Goal: Task Accomplishment & Management: Manage account settings

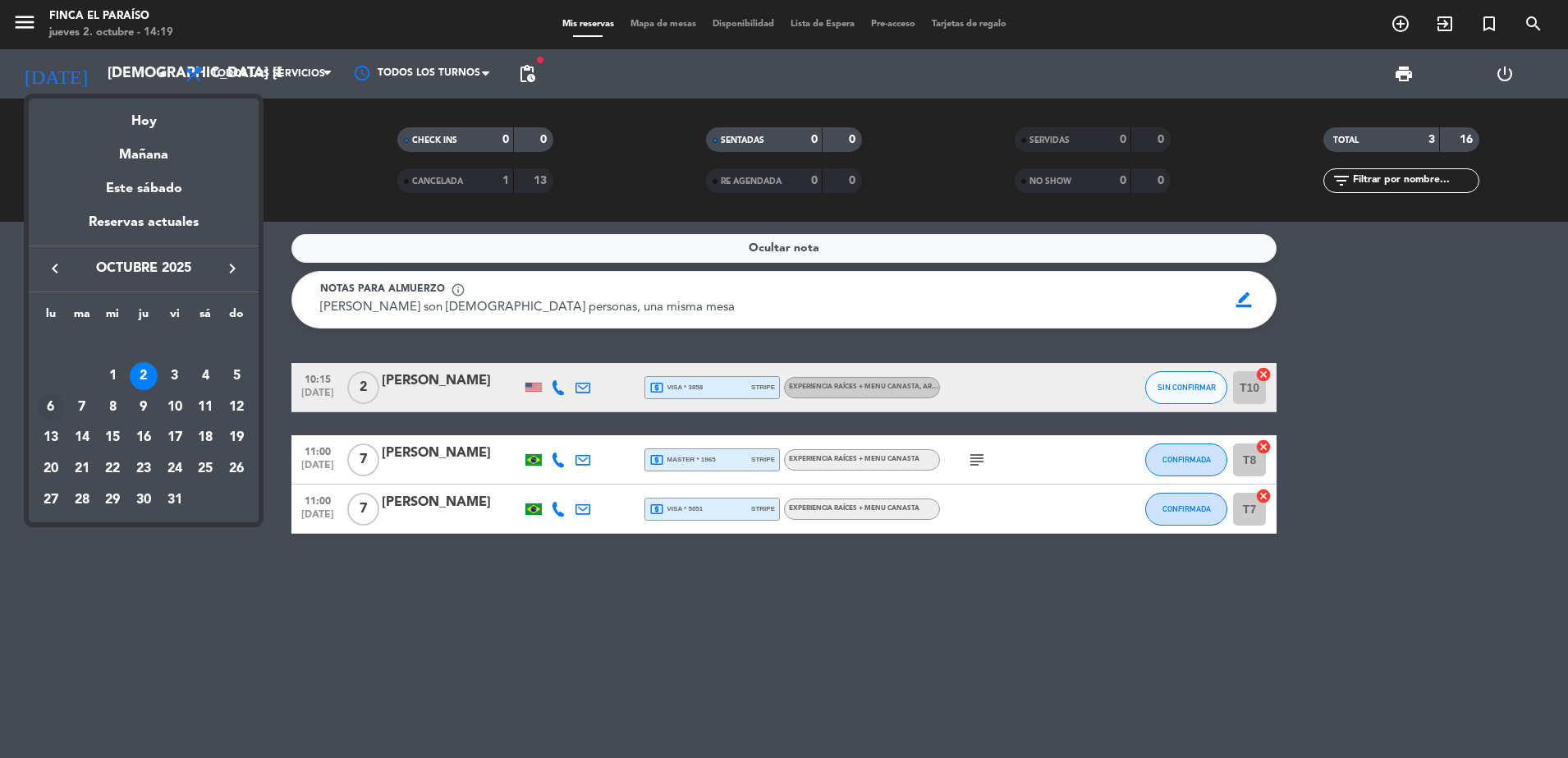
click at [48, 402] on div "6" at bounding box center [50, 407] width 28 height 28
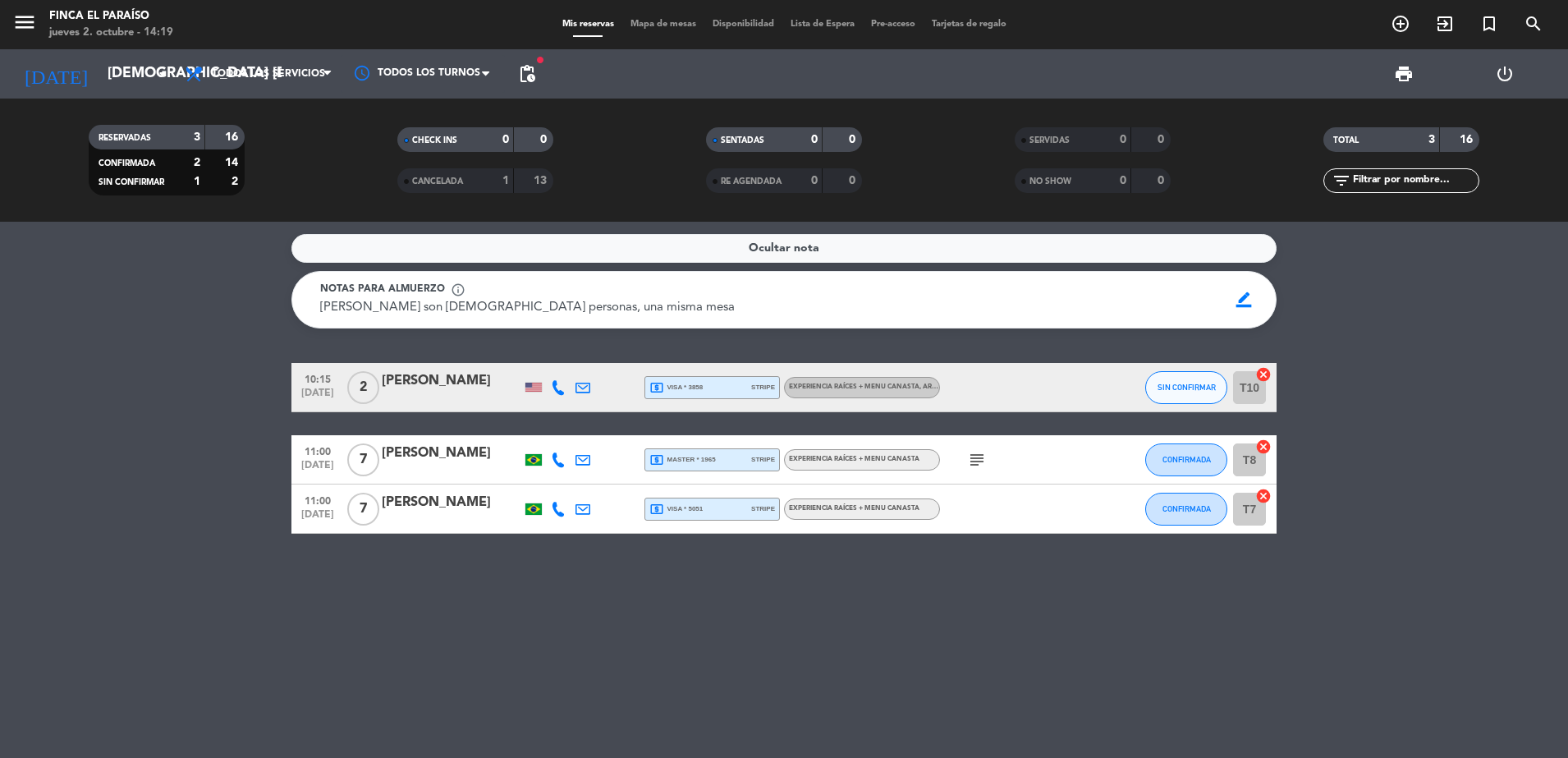
type input "lun. [DATE]"
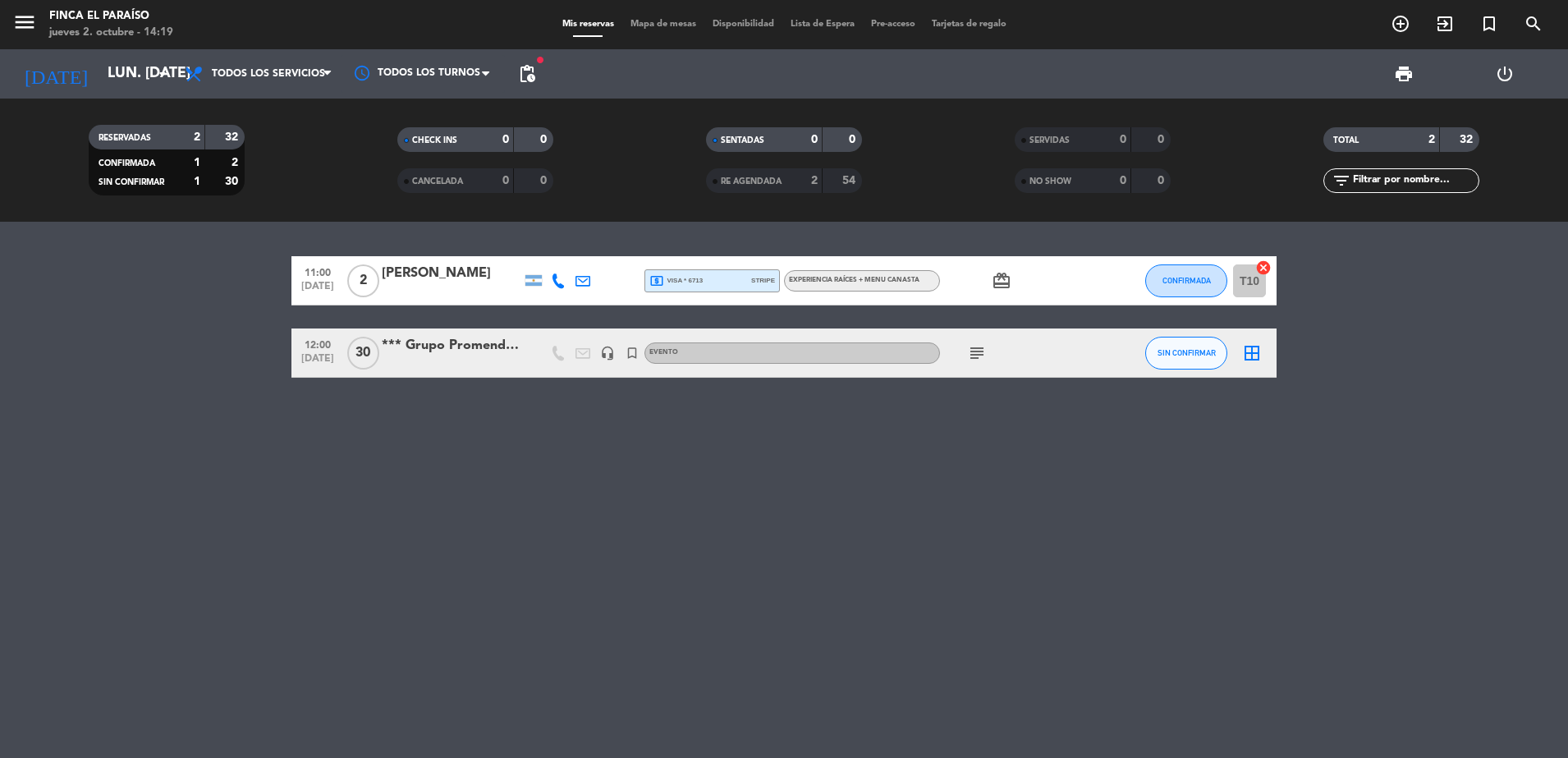
click at [481, 362] on div at bounding box center [451, 363] width 139 height 13
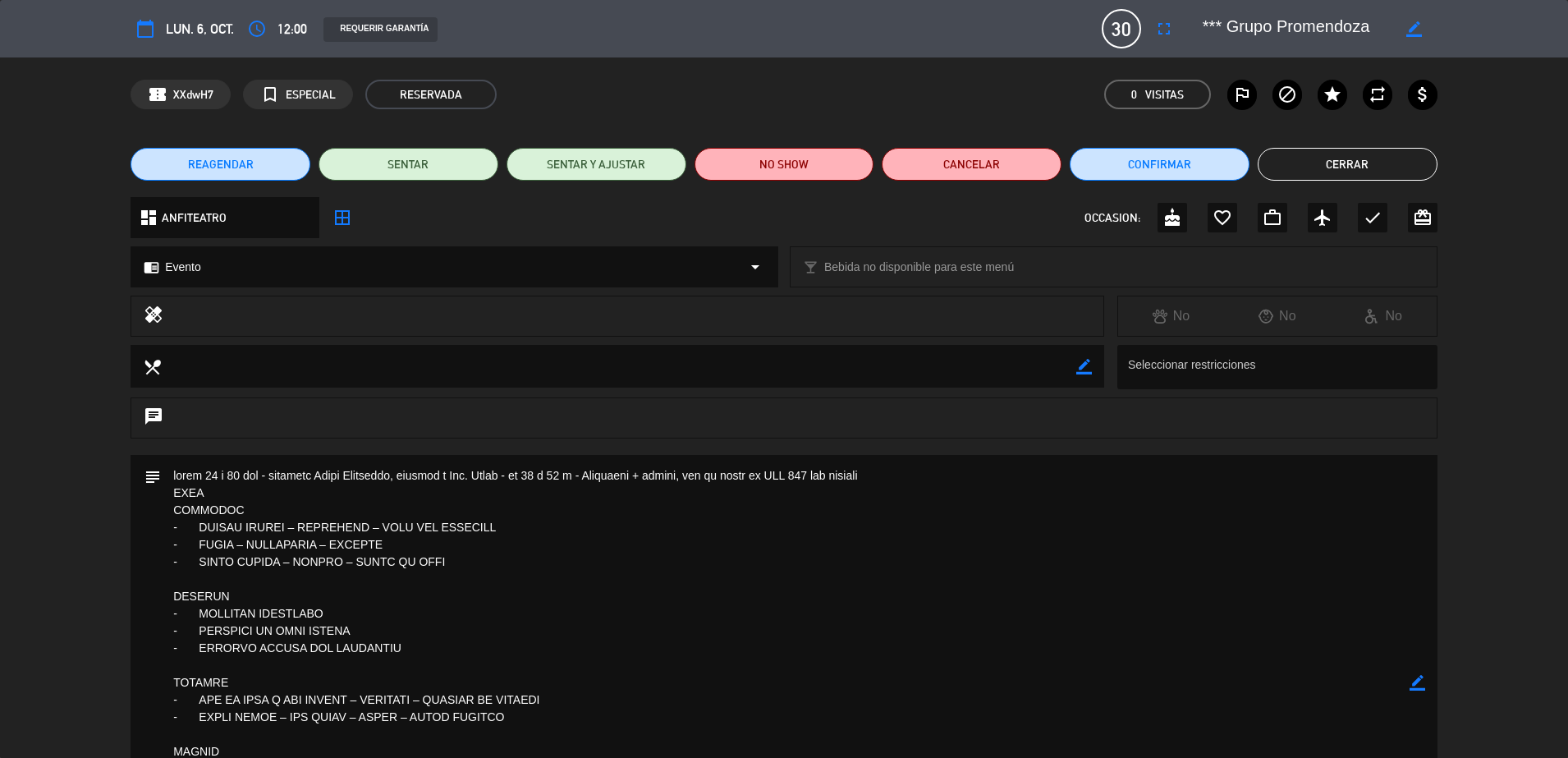
click at [1323, 181] on div "REAGENDAR SENTAR SENTAR Y AJUSTAR NO SHOW Cancelar Confirmar Cerrar" at bounding box center [784, 164] width 1568 height 65
click at [1313, 174] on button "Cerrar" at bounding box center [1348, 164] width 180 height 33
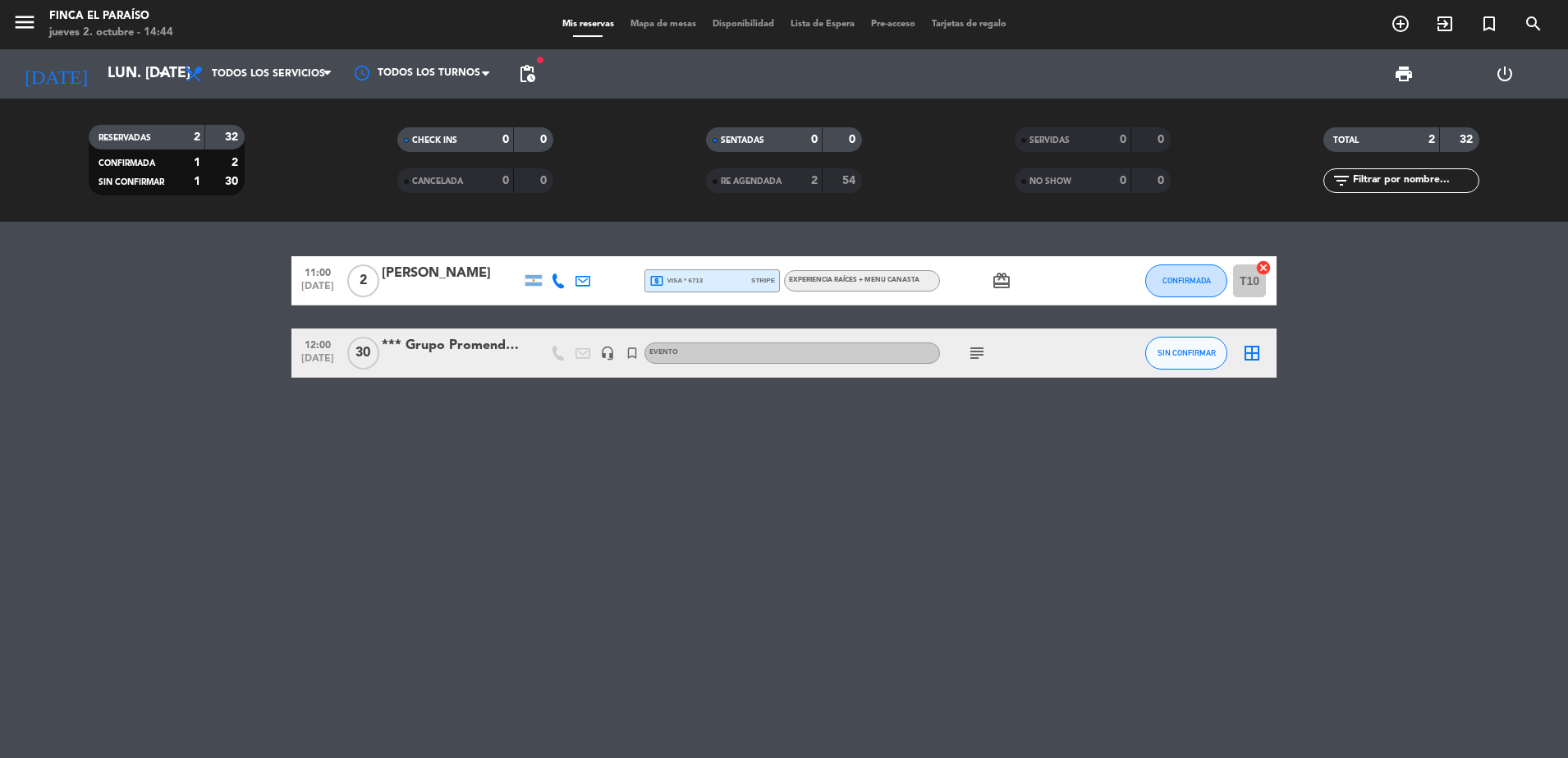
click at [127, 93] on div "[DATE] lun. [DATE] arrow_drop_down" at bounding box center [94, 74] width 164 height 49
click at [124, 75] on input "lun. [DATE]" at bounding box center [195, 73] width 191 height 33
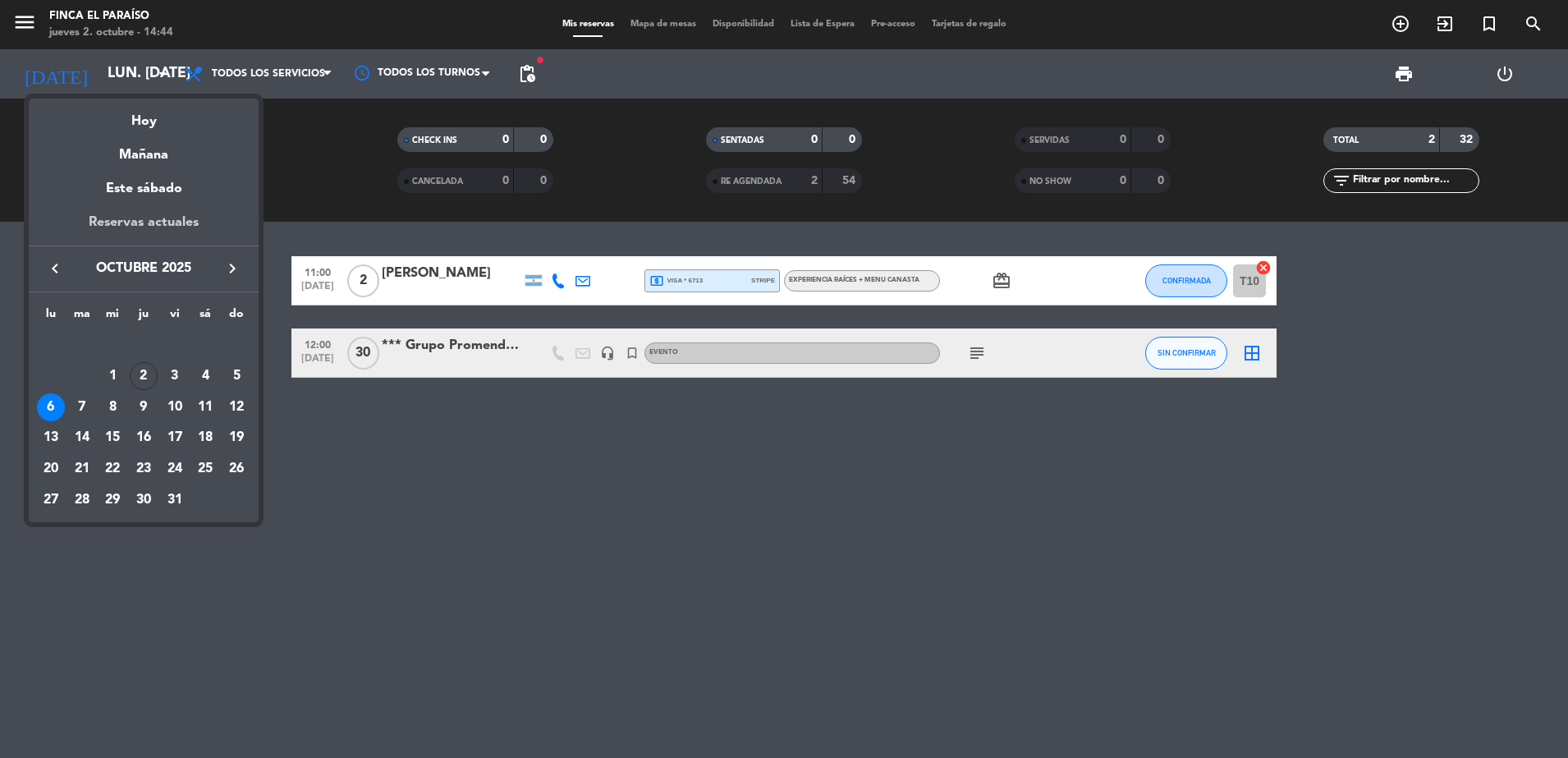
click at [148, 213] on div "Reservas actuales" at bounding box center [143, 228] width 230 height 34
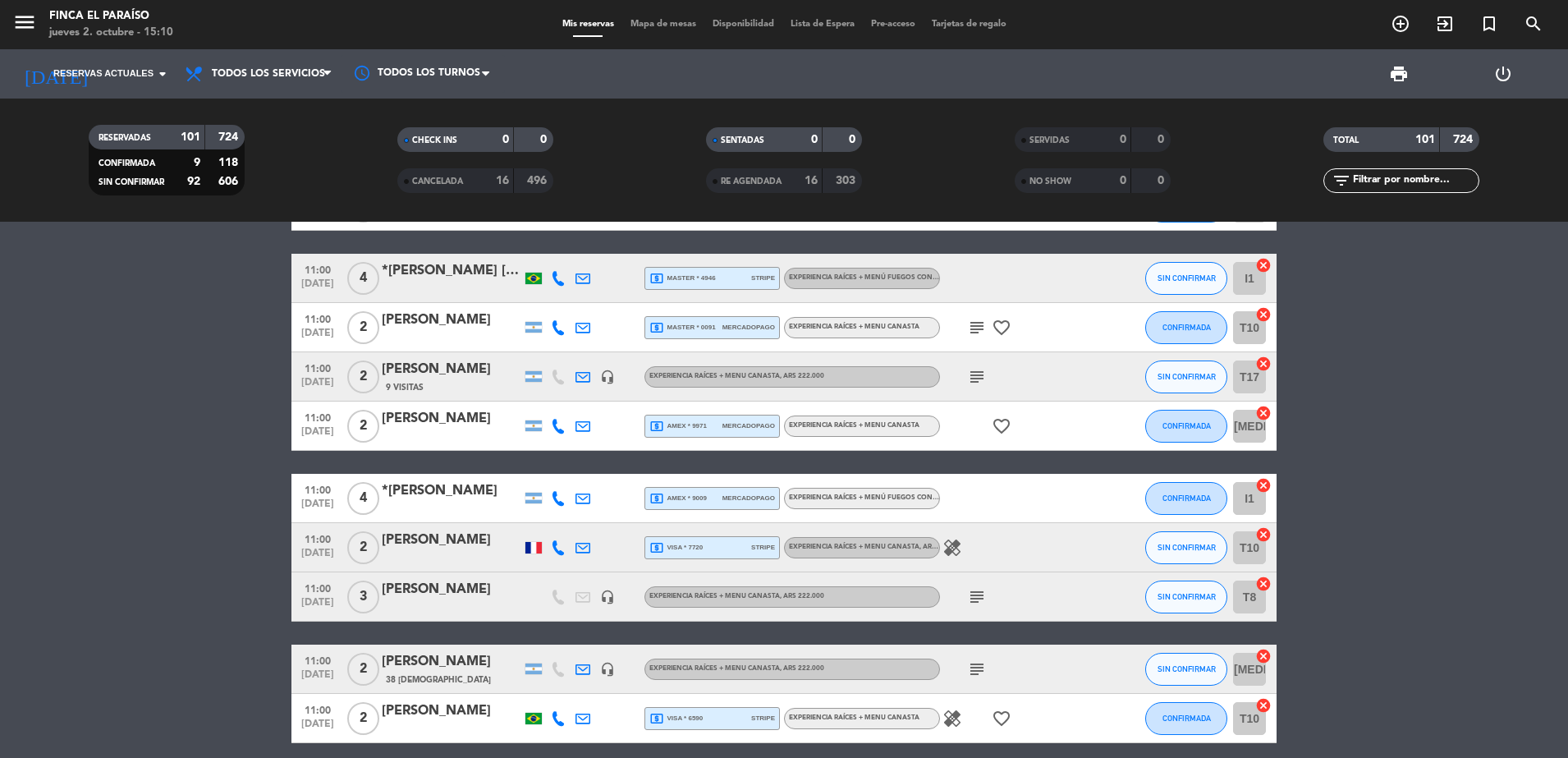
scroll to position [212, 0]
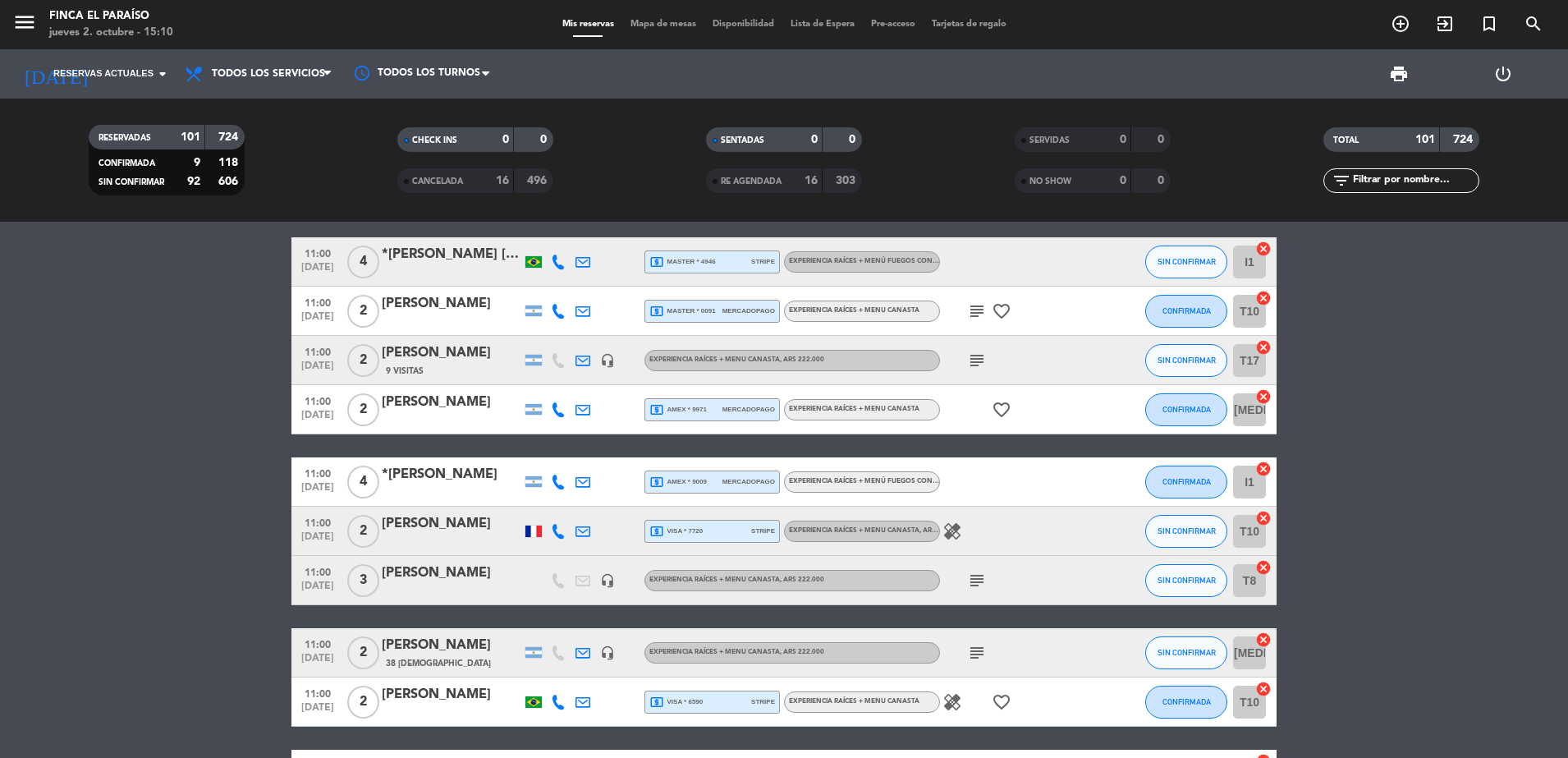
click at [985, 576] on icon "subject" at bounding box center [977, 580] width 20 height 20
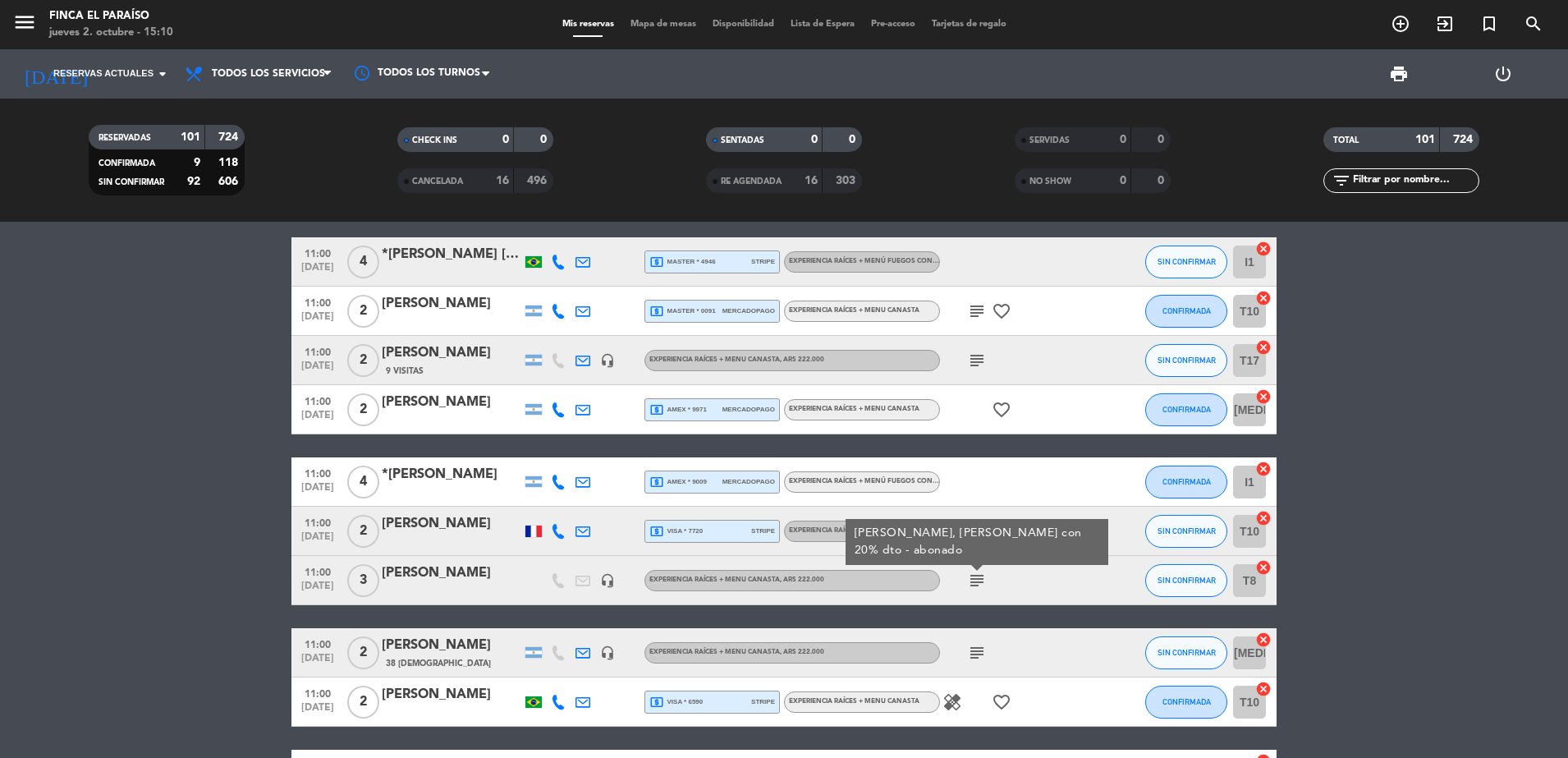
click at [995, 481] on div at bounding box center [1014, 481] width 148 height 48
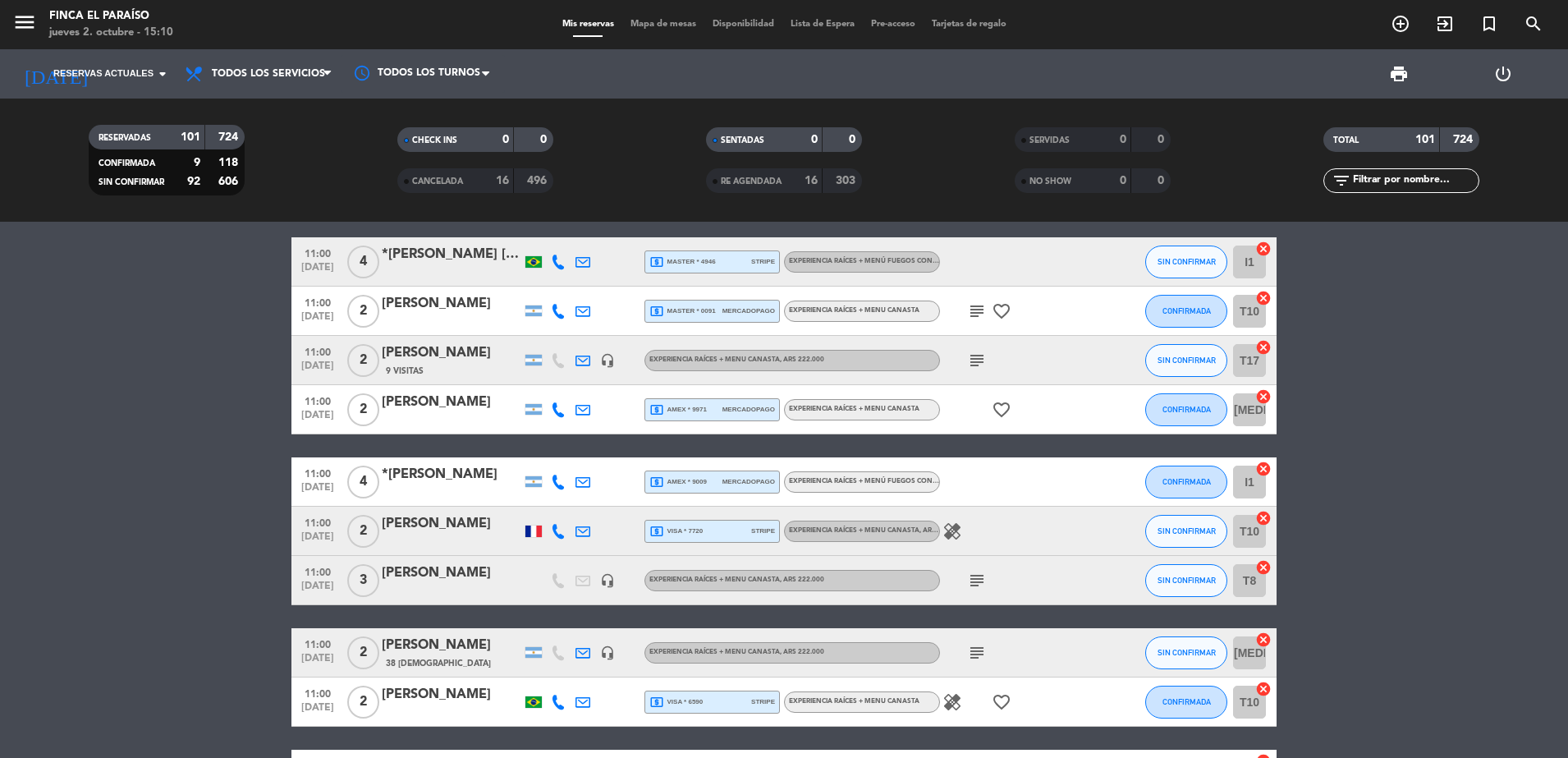
click at [536, 540] on div at bounding box center [534, 531] width 25 height 48
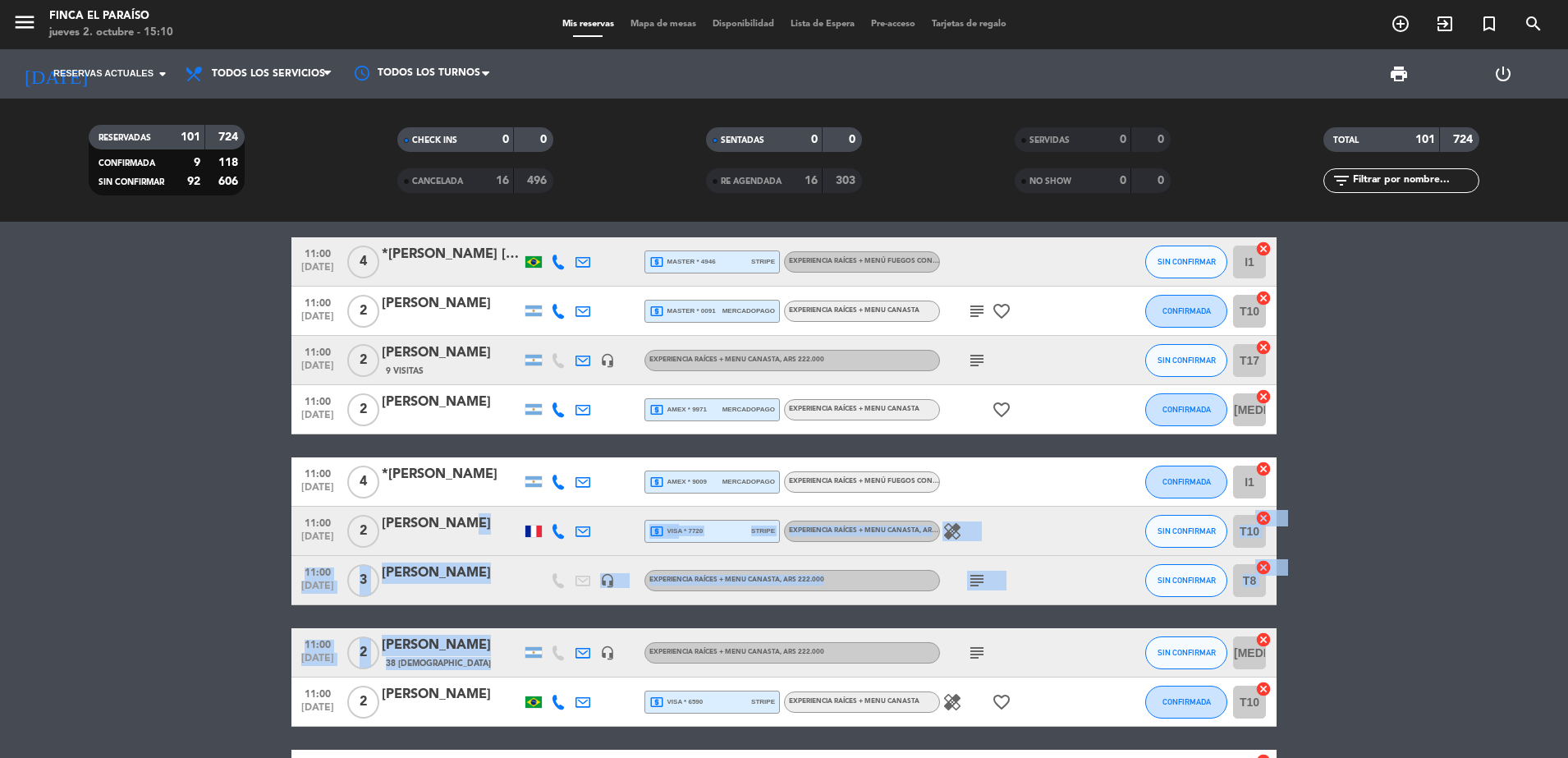
drag, startPoint x: 451, startPoint y: 529, endPoint x: 507, endPoint y: 634, distance: 119.0
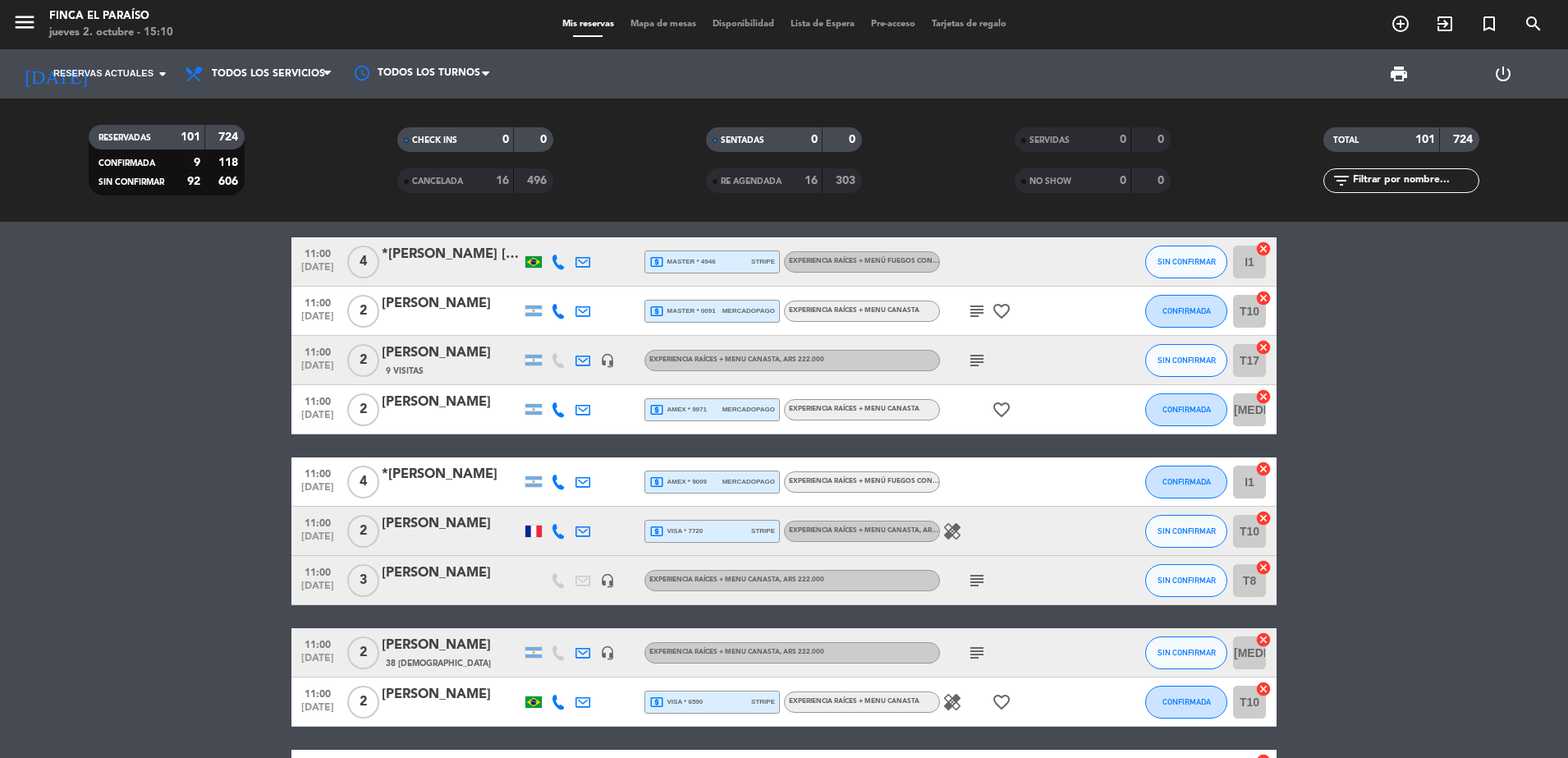
click at [85, 70] on span "Reservas actuales" at bounding box center [103, 73] width 100 height 15
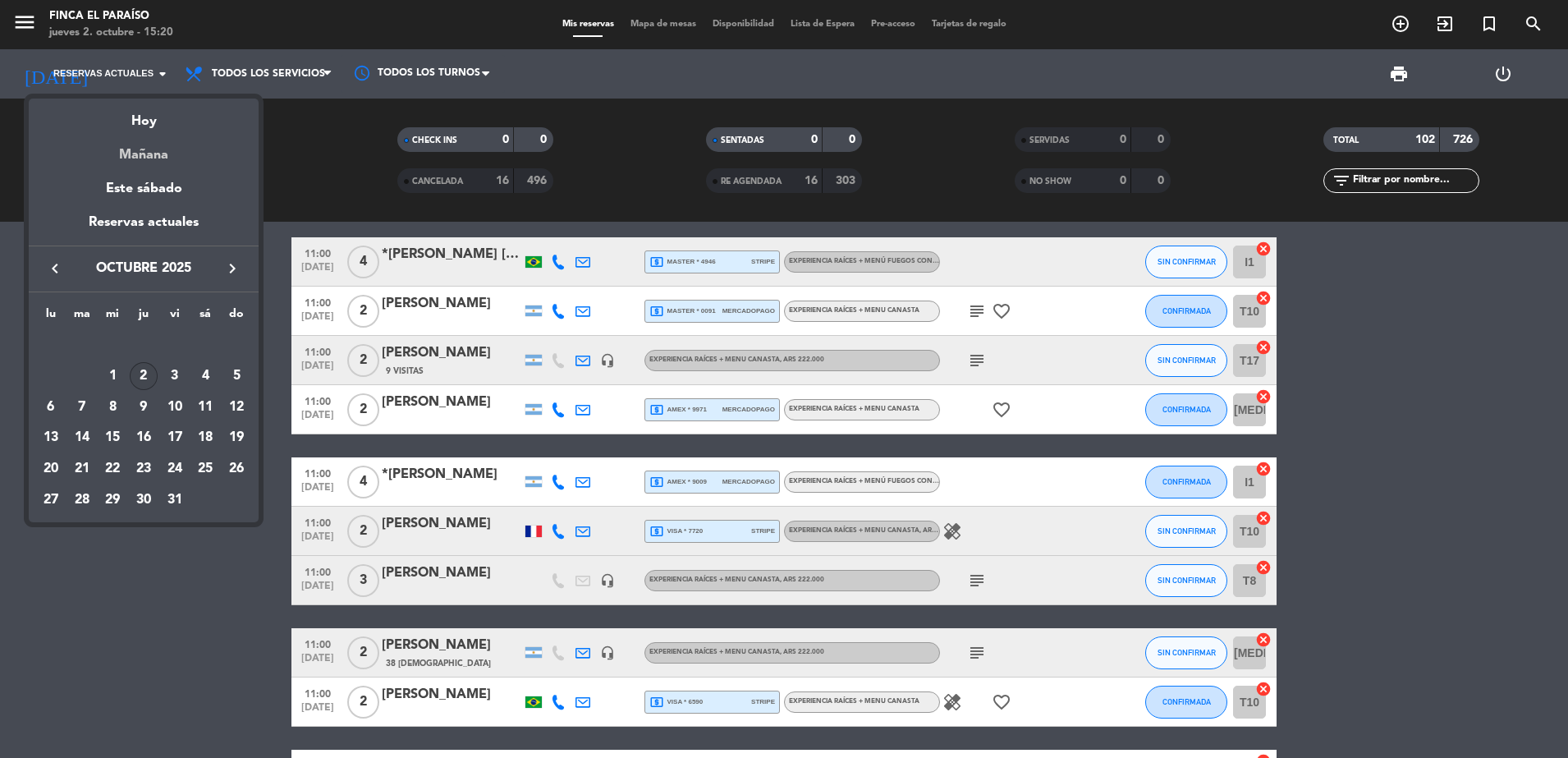
click at [123, 137] on div "Mañana" at bounding box center [143, 149] width 230 height 34
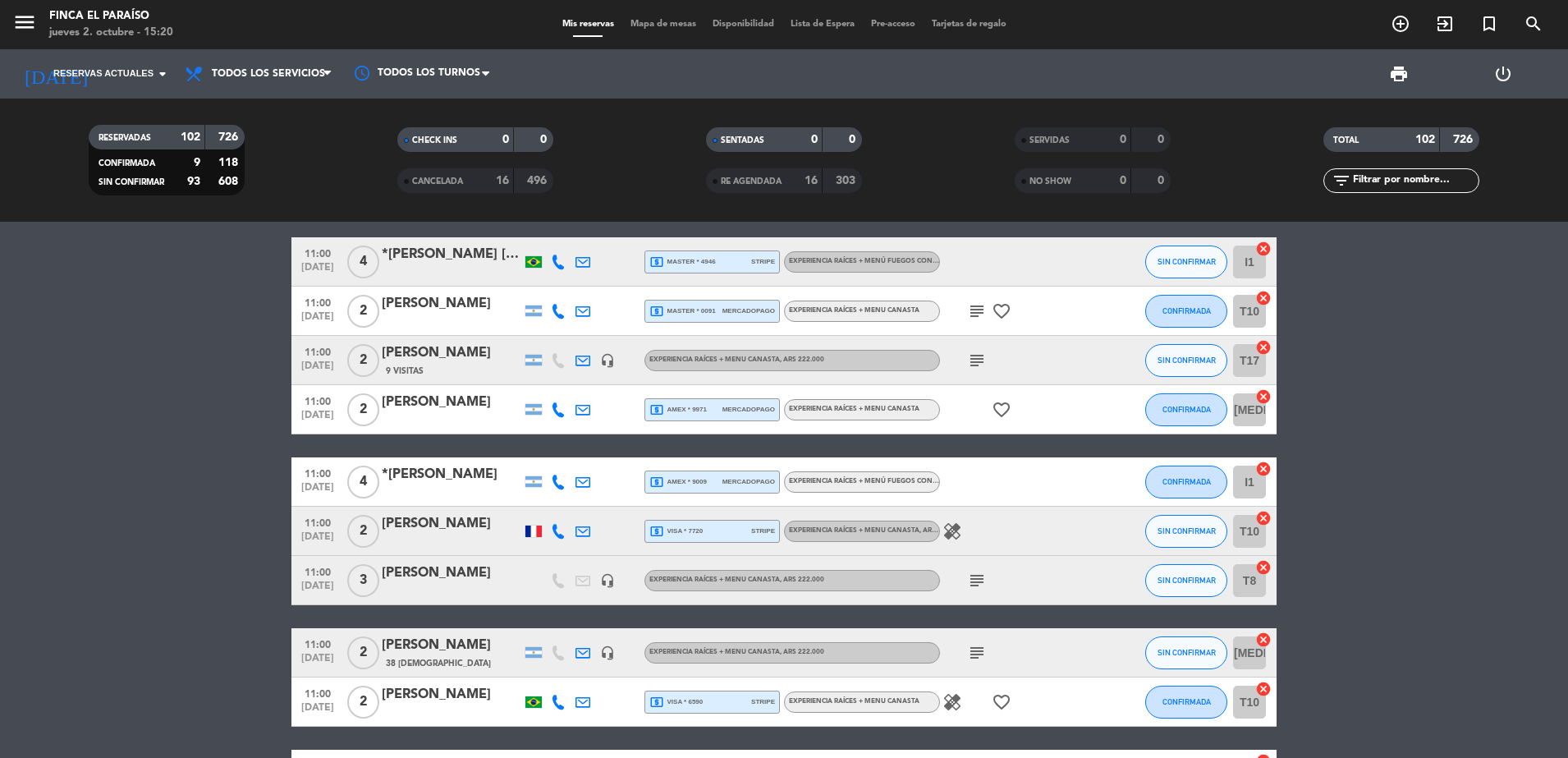
type input "vie. [DATE]"
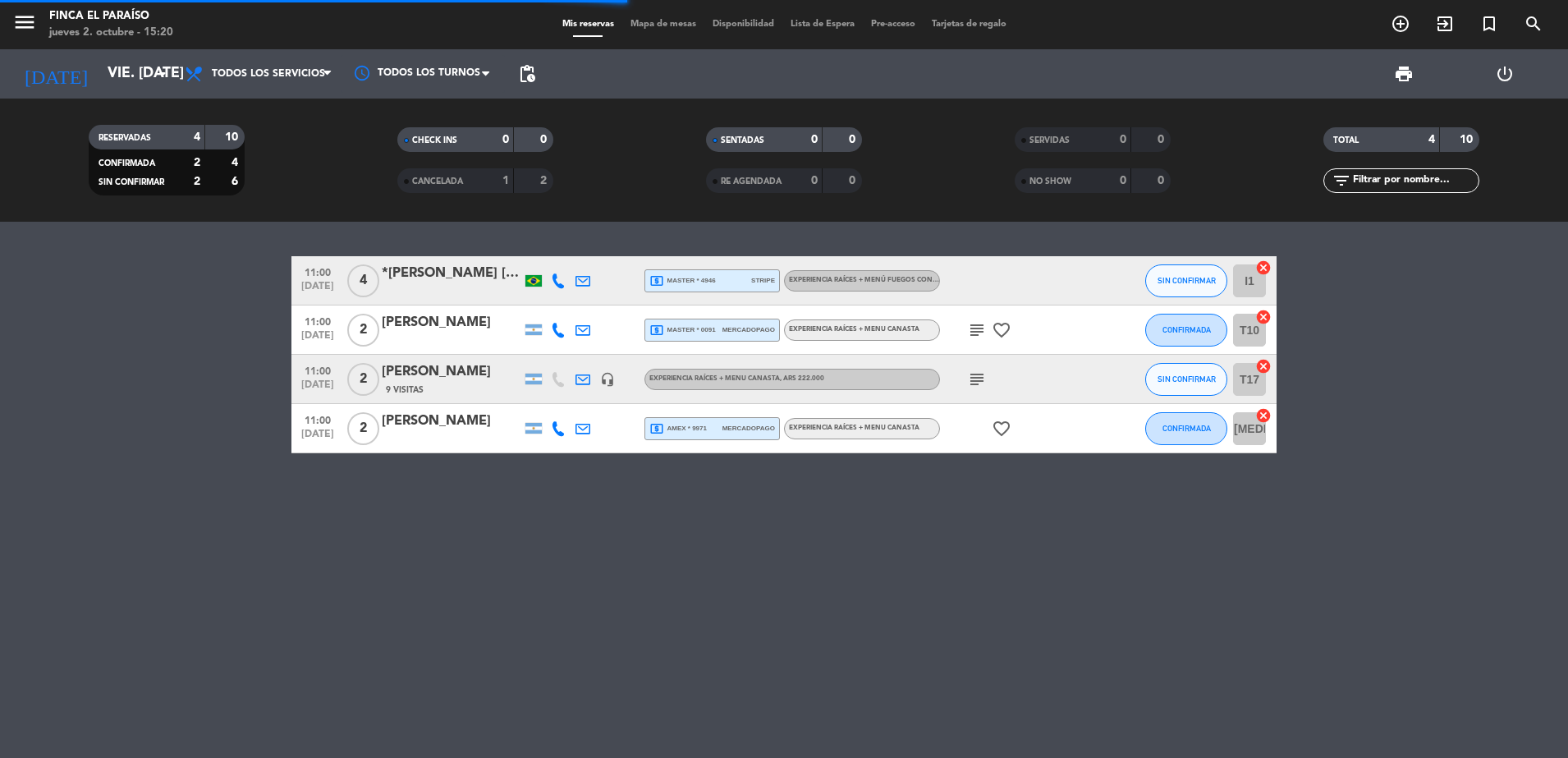
scroll to position [0, 0]
click at [1401, 27] on icon "add_circle_outline" at bounding box center [1401, 24] width 20 height 20
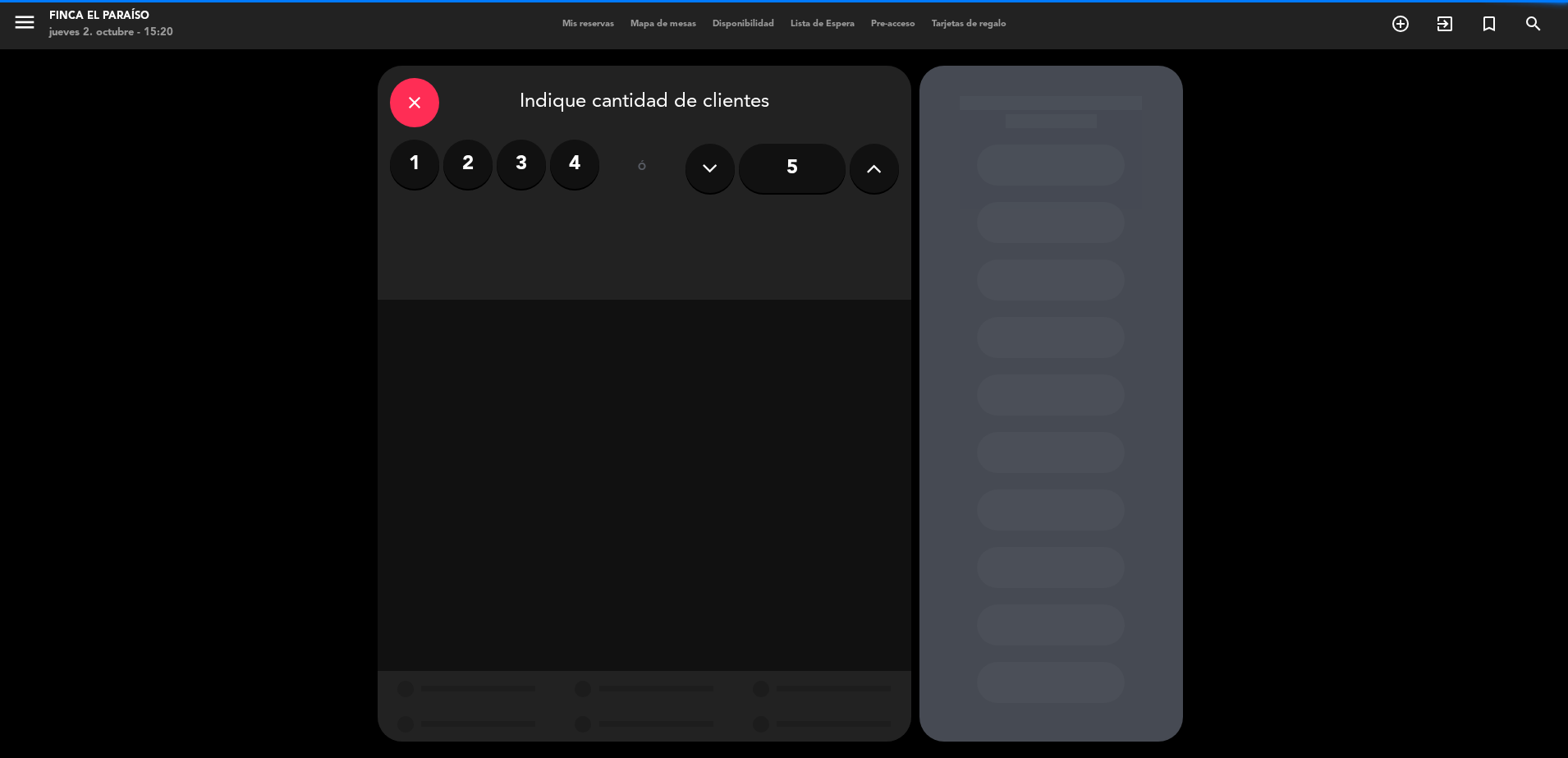
click at [421, 169] on label "1" at bounding box center [415, 164] width 49 height 49
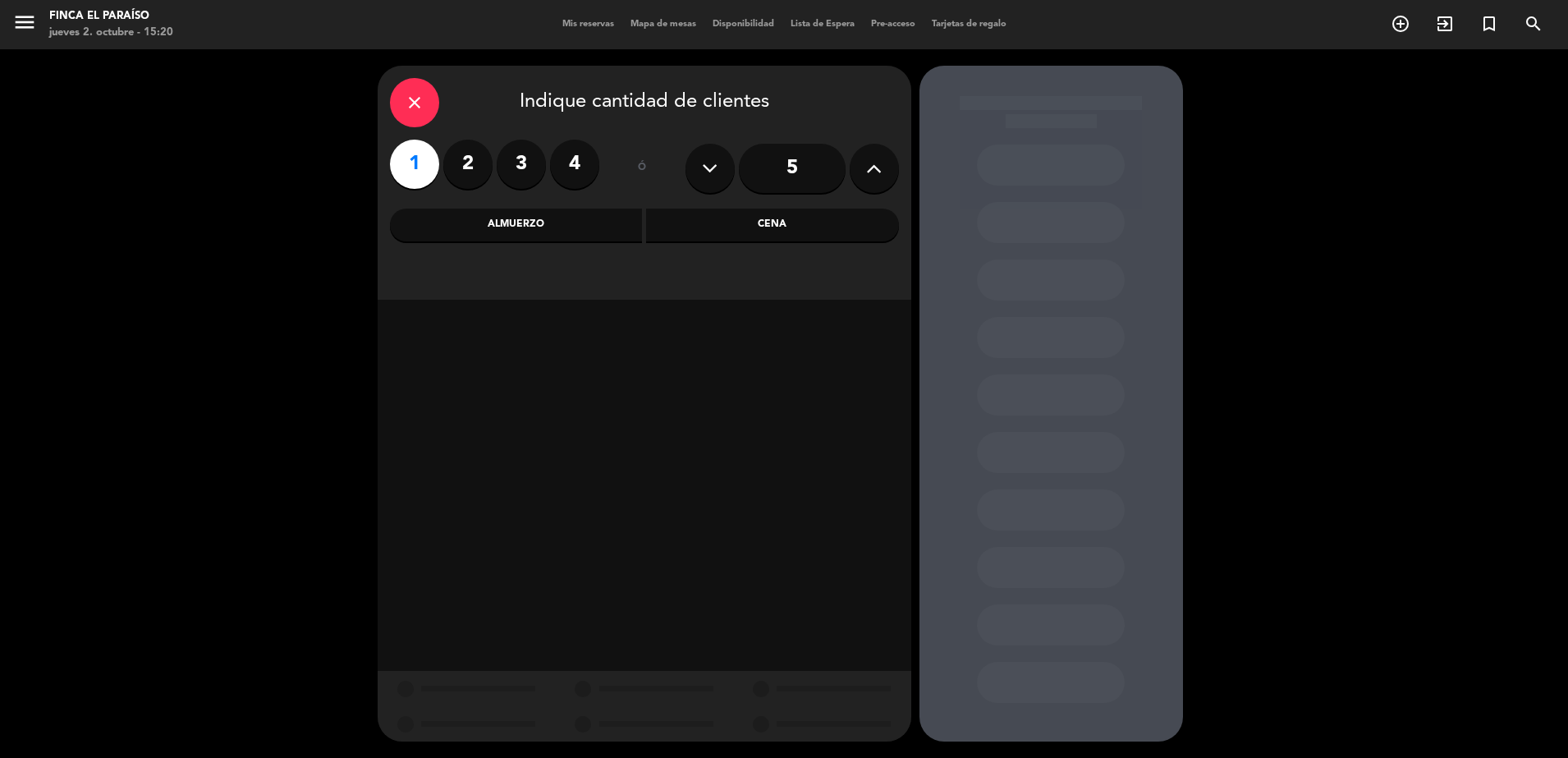
click at [571, 235] on div "Almuerzo" at bounding box center [517, 224] width 253 height 33
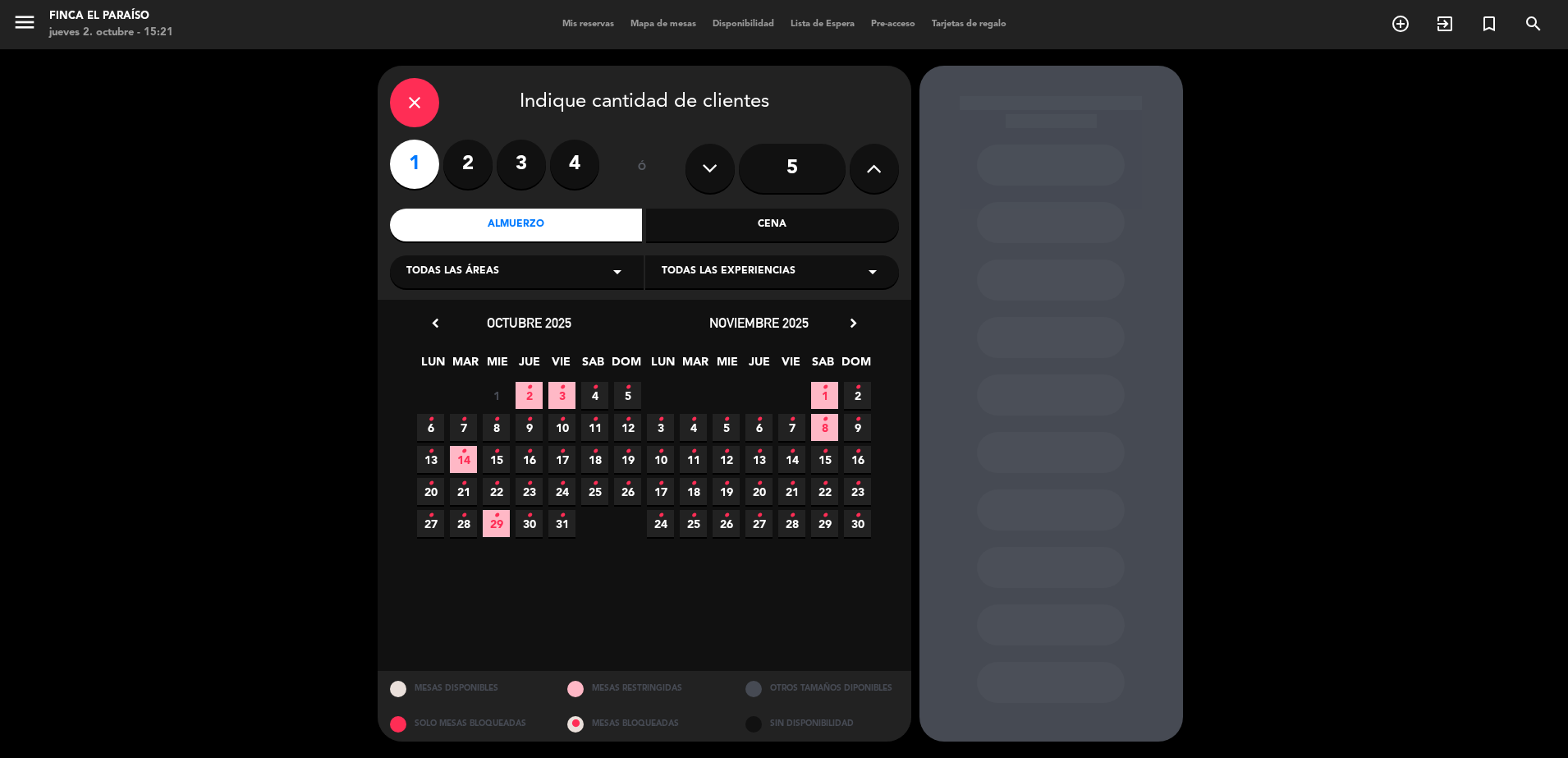
click at [528, 390] on icon "•" at bounding box center [530, 387] width 6 height 27
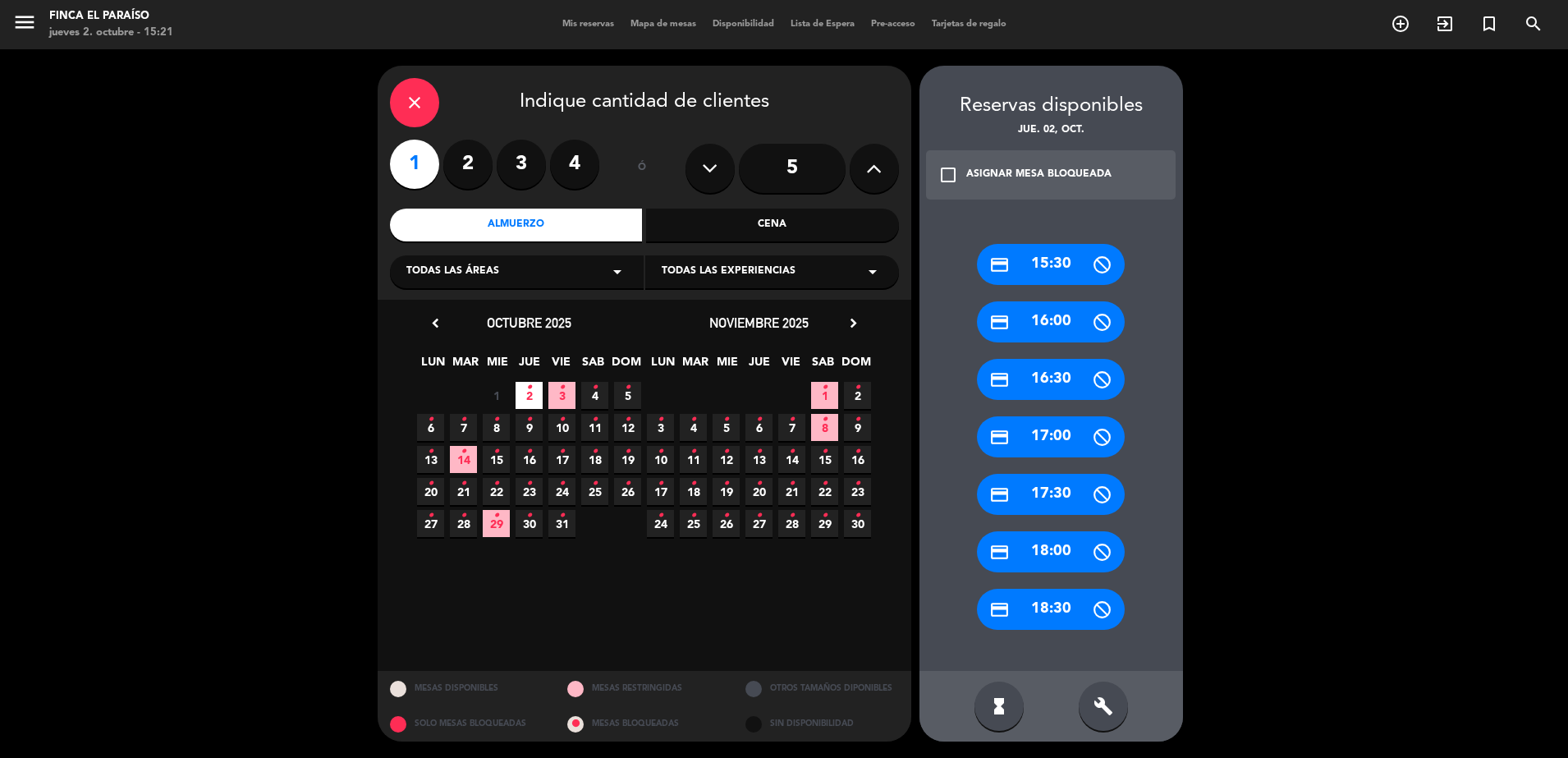
click at [557, 389] on span "3 •" at bounding box center [561, 394] width 27 height 27
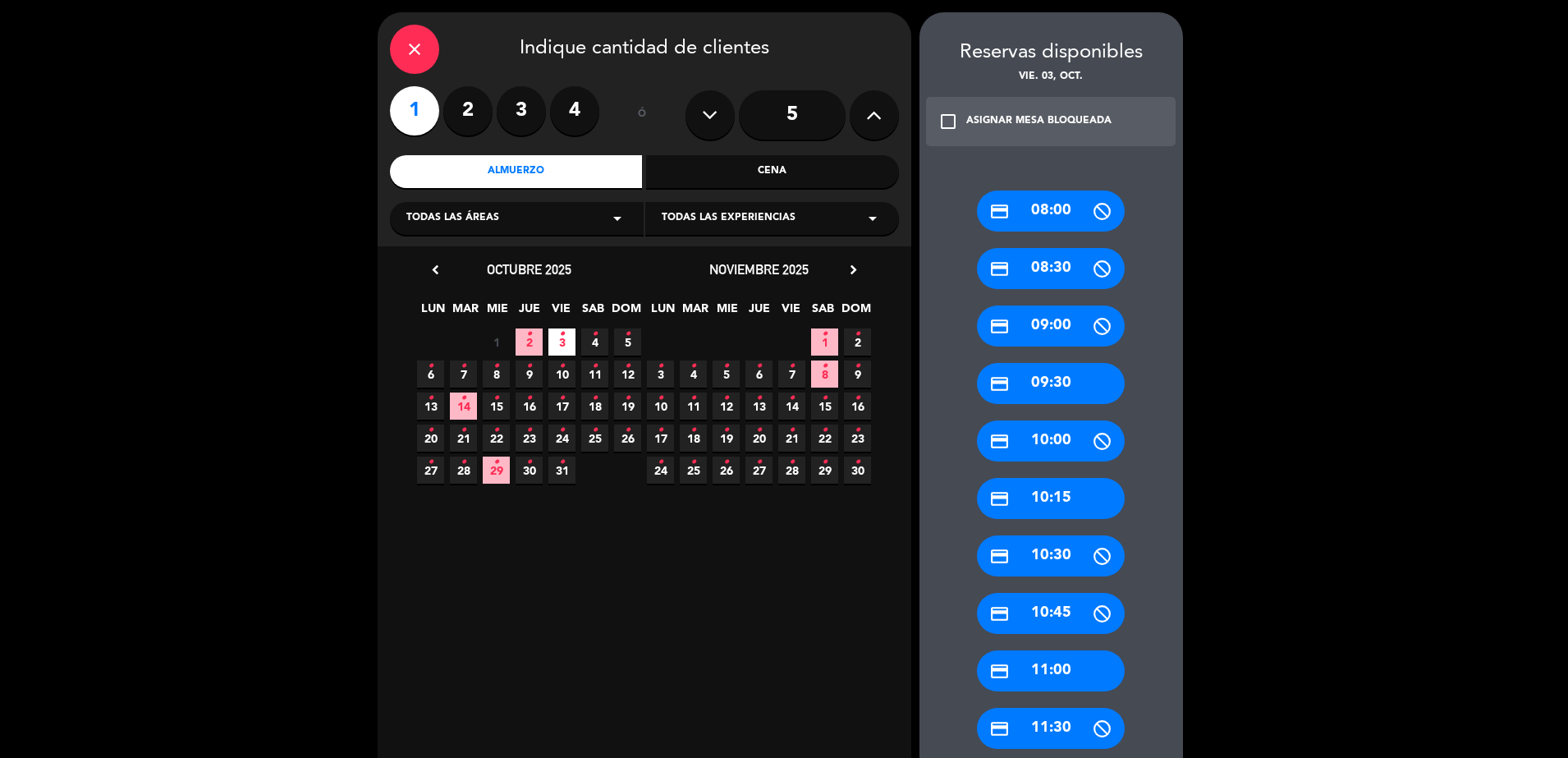
scroll to position [56, 0]
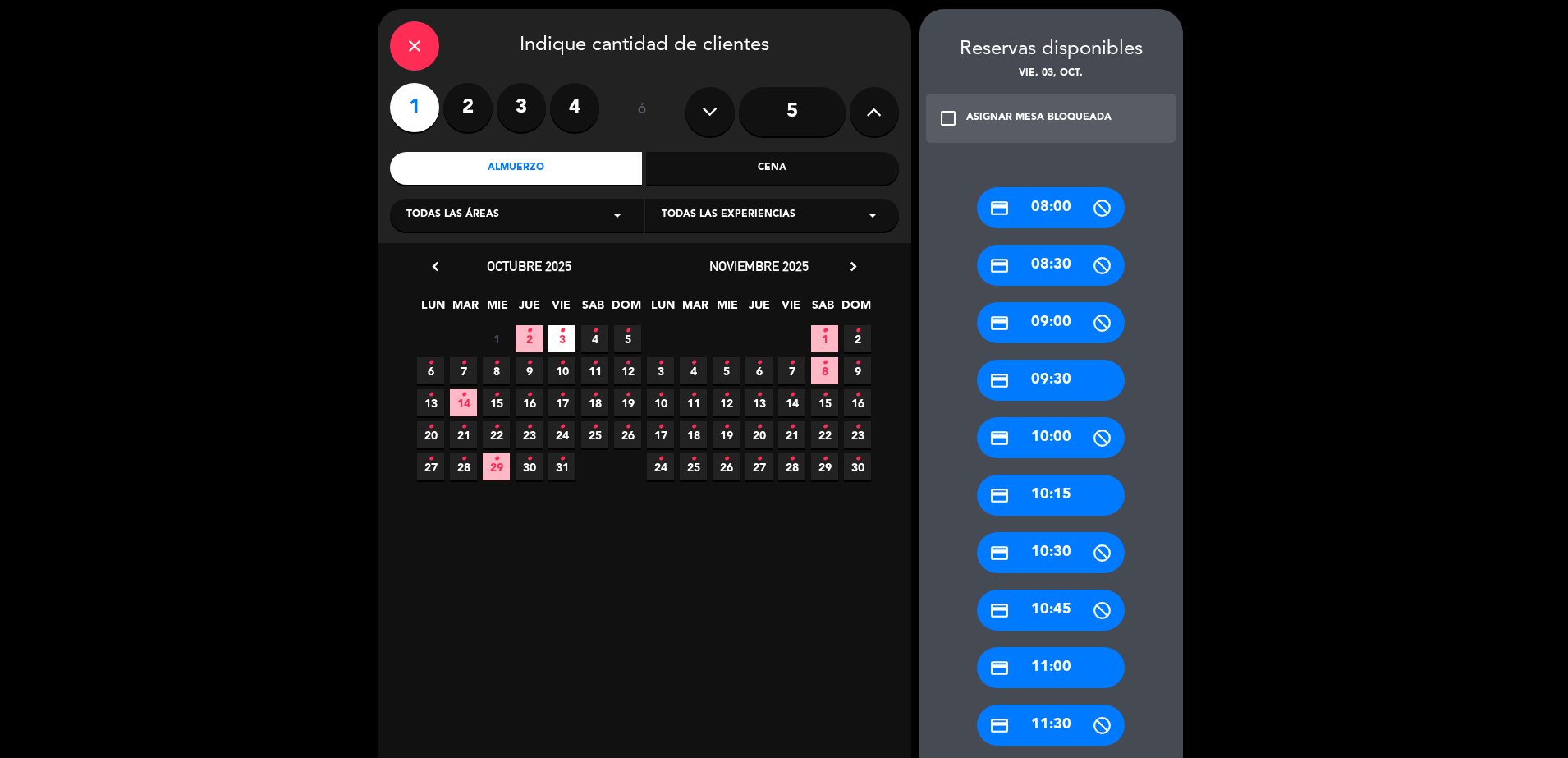
click at [1046, 667] on div "credit_card 11:00" at bounding box center [1051, 668] width 148 height 42
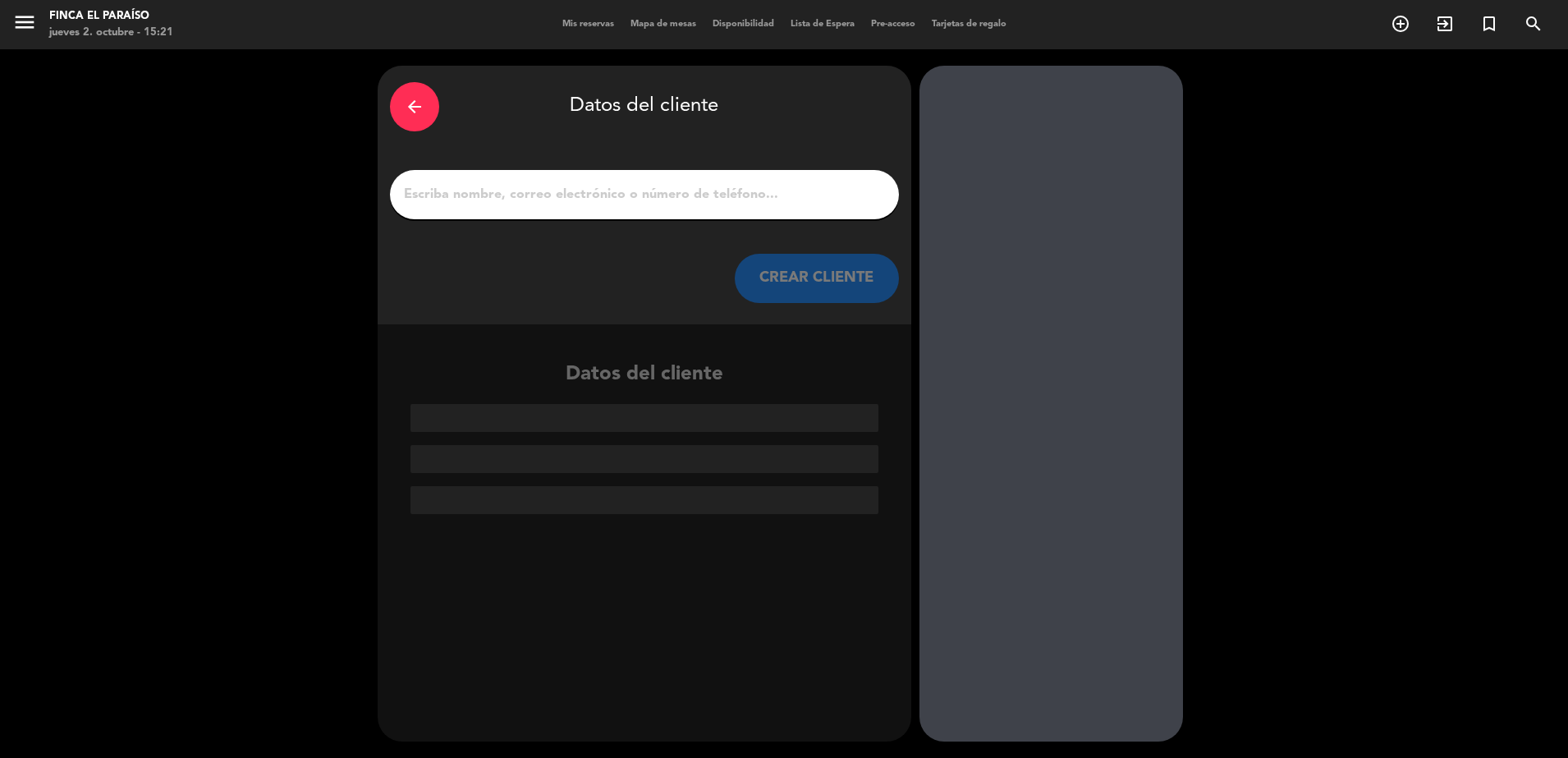
scroll to position [0, 0]
click at [681, 206] on input "1" at bounding box center [644, 194] width 484 height 23
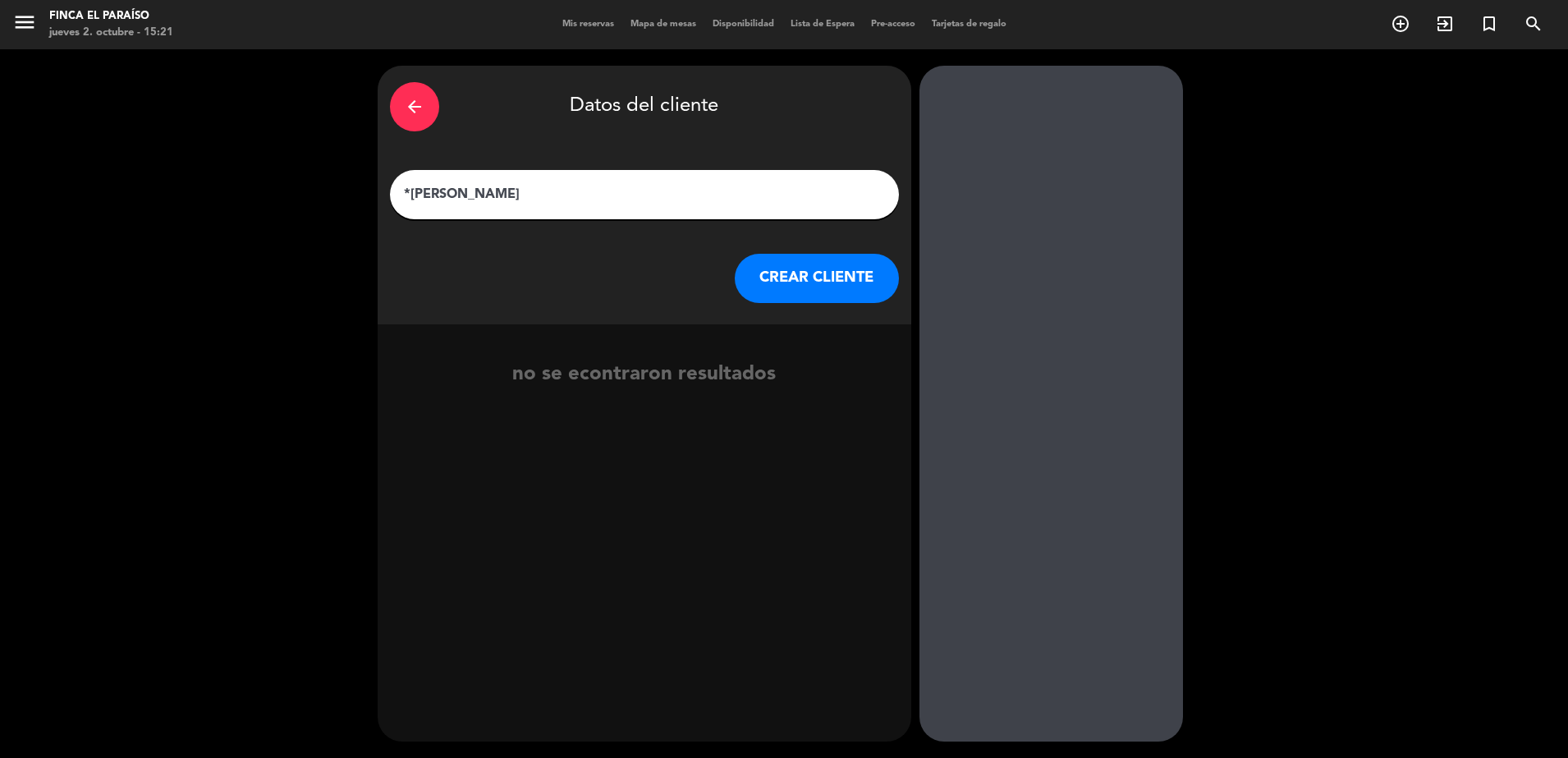
type input "*[PERSON_NAME]"
click at [800, 285] on button "CREAR CLIENTE" at bounding box center [817, 279] width 164 height 49
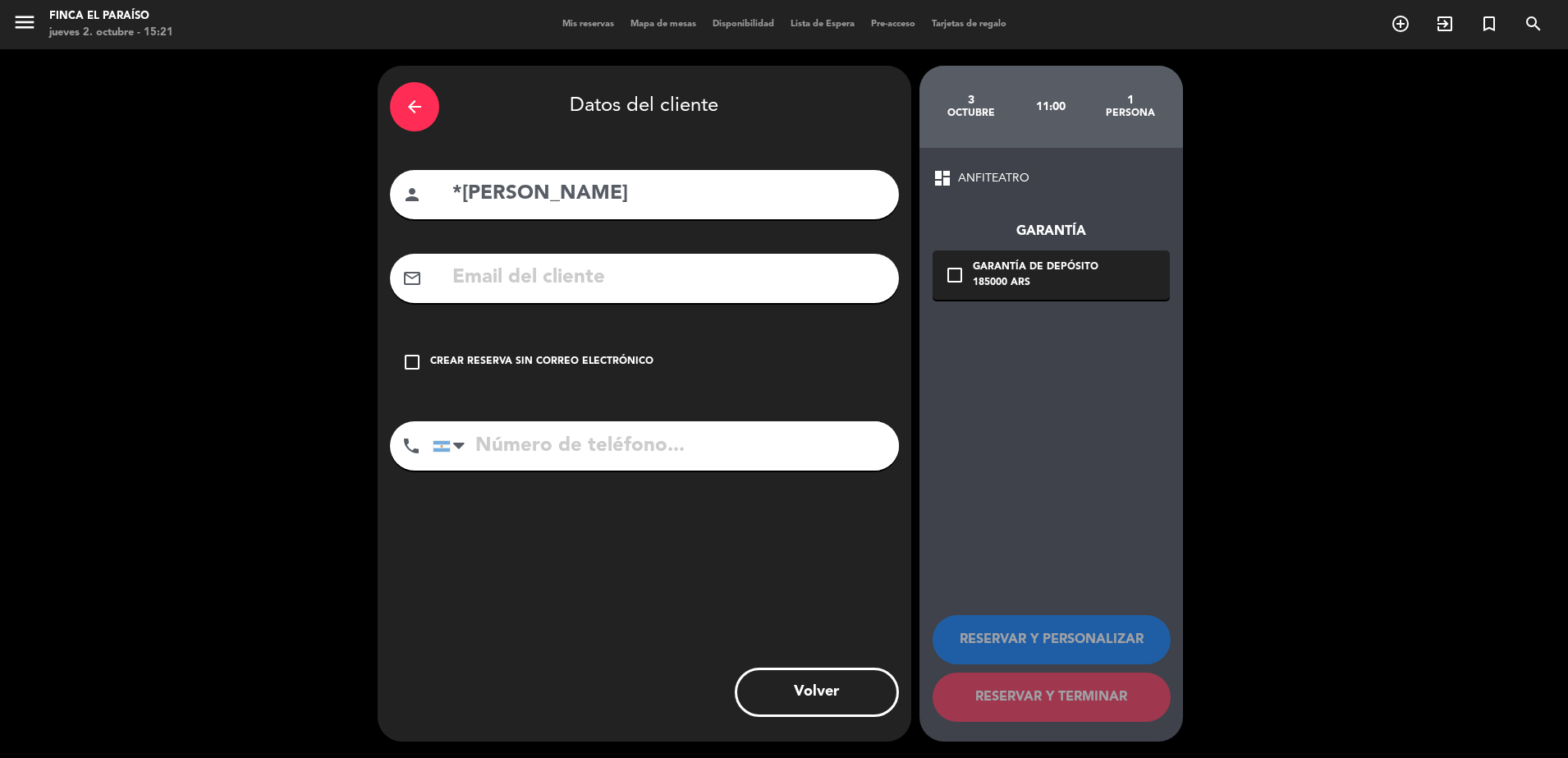
click at [421, 362] on icon "check_box_outline_blank" at bounding box center [412, 362] width 20 height 20
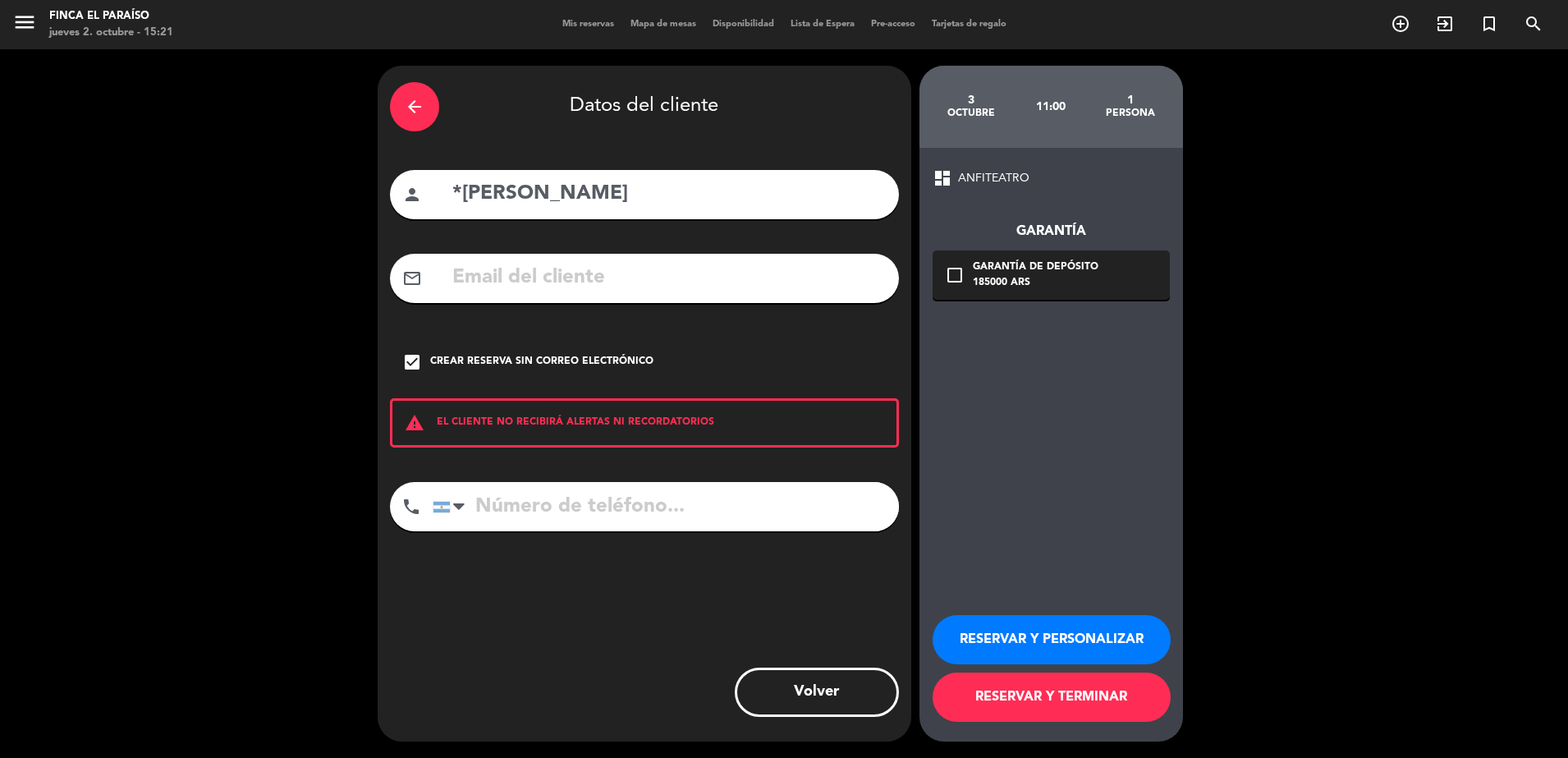
click at [999, 652] on button "RESERVAR Y PERSONALIZAR" at bounding box center [1051, 639] width 238 height 49
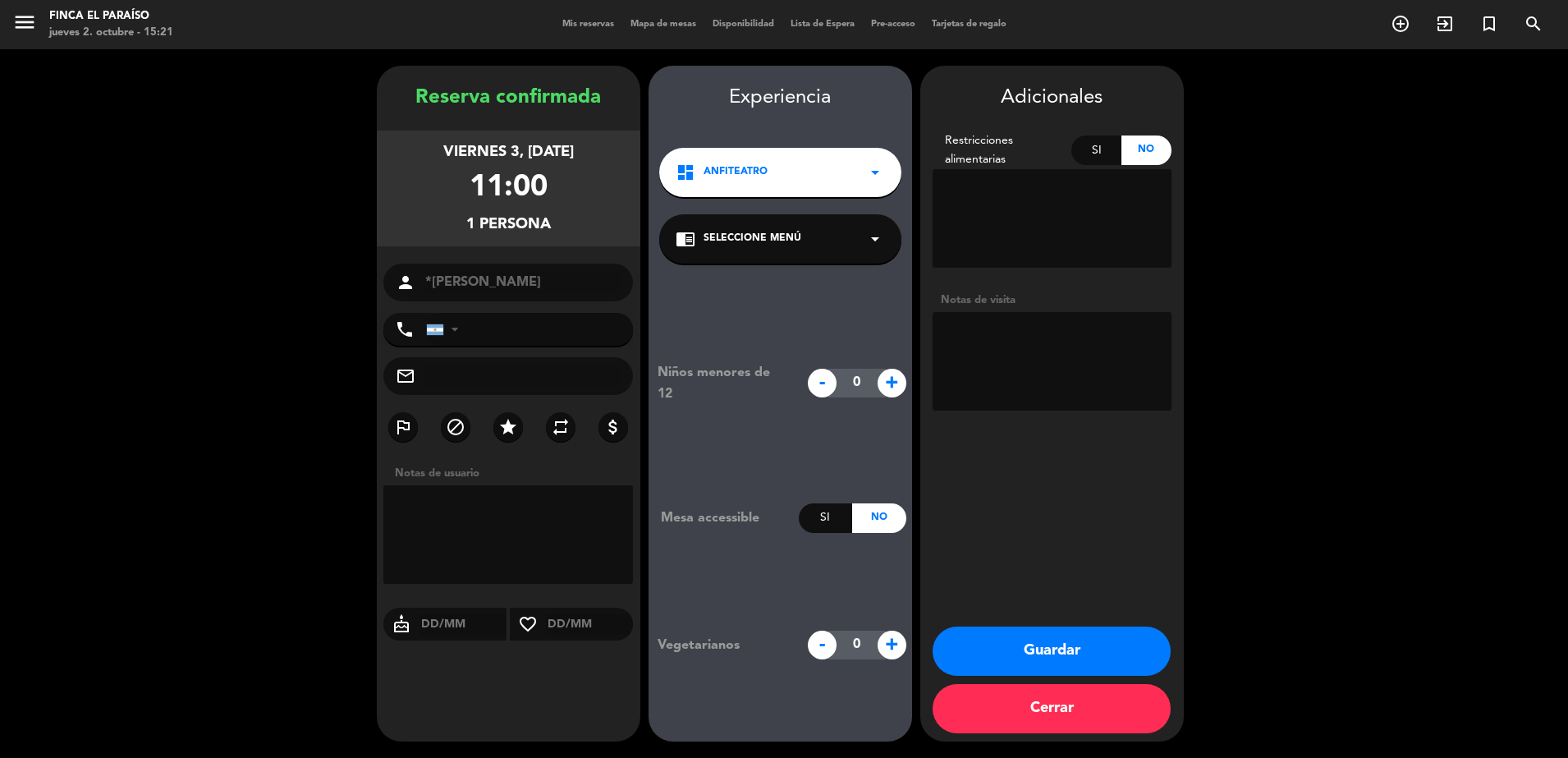
click at [992, 653] on button "Guardar" at bounding box center [1051, 651] width 238 height 49
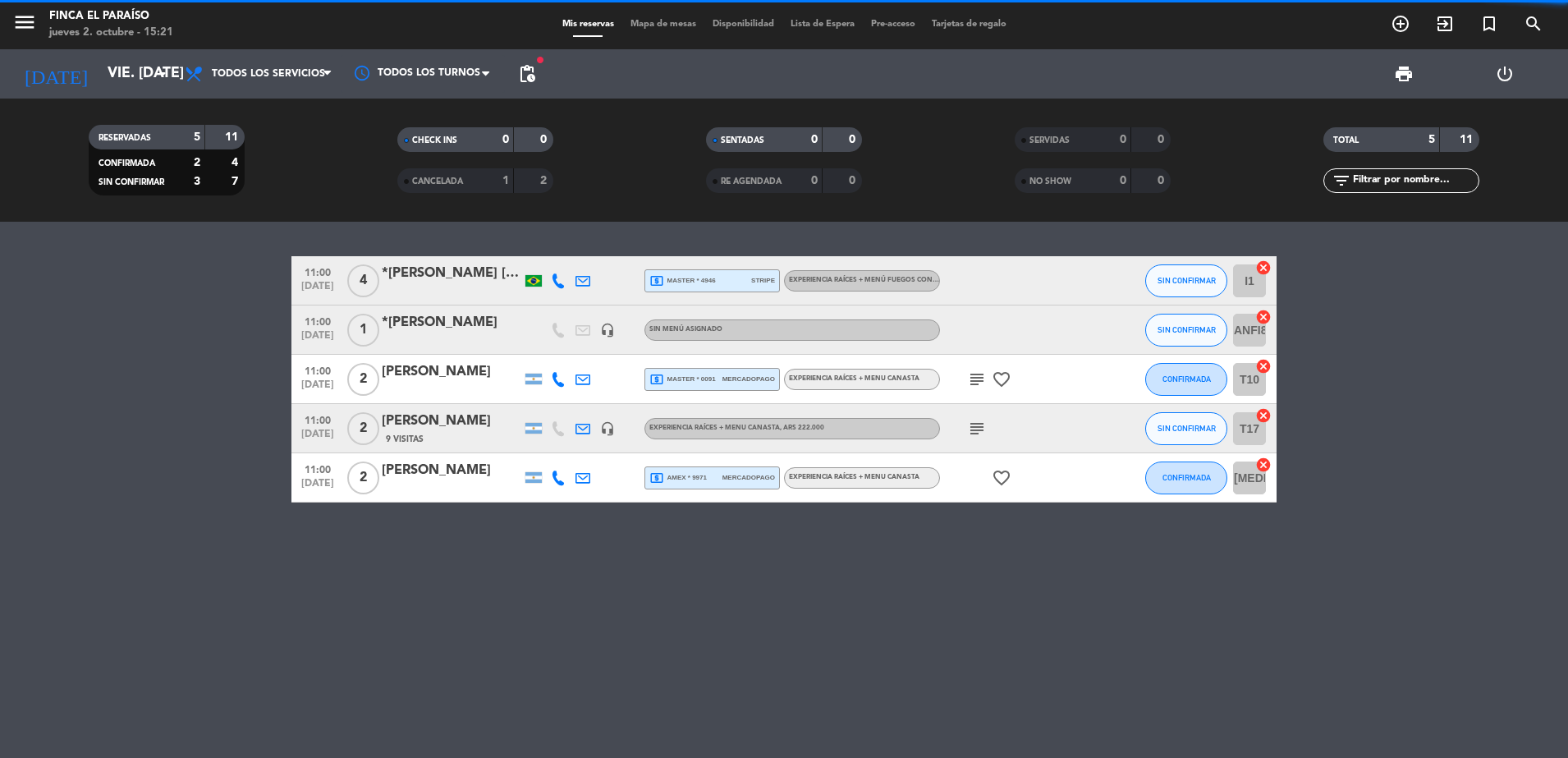
click at [423, 327] on div "*[PERSON_NAME]" at bounding box center [451, 323] width 139 height 22
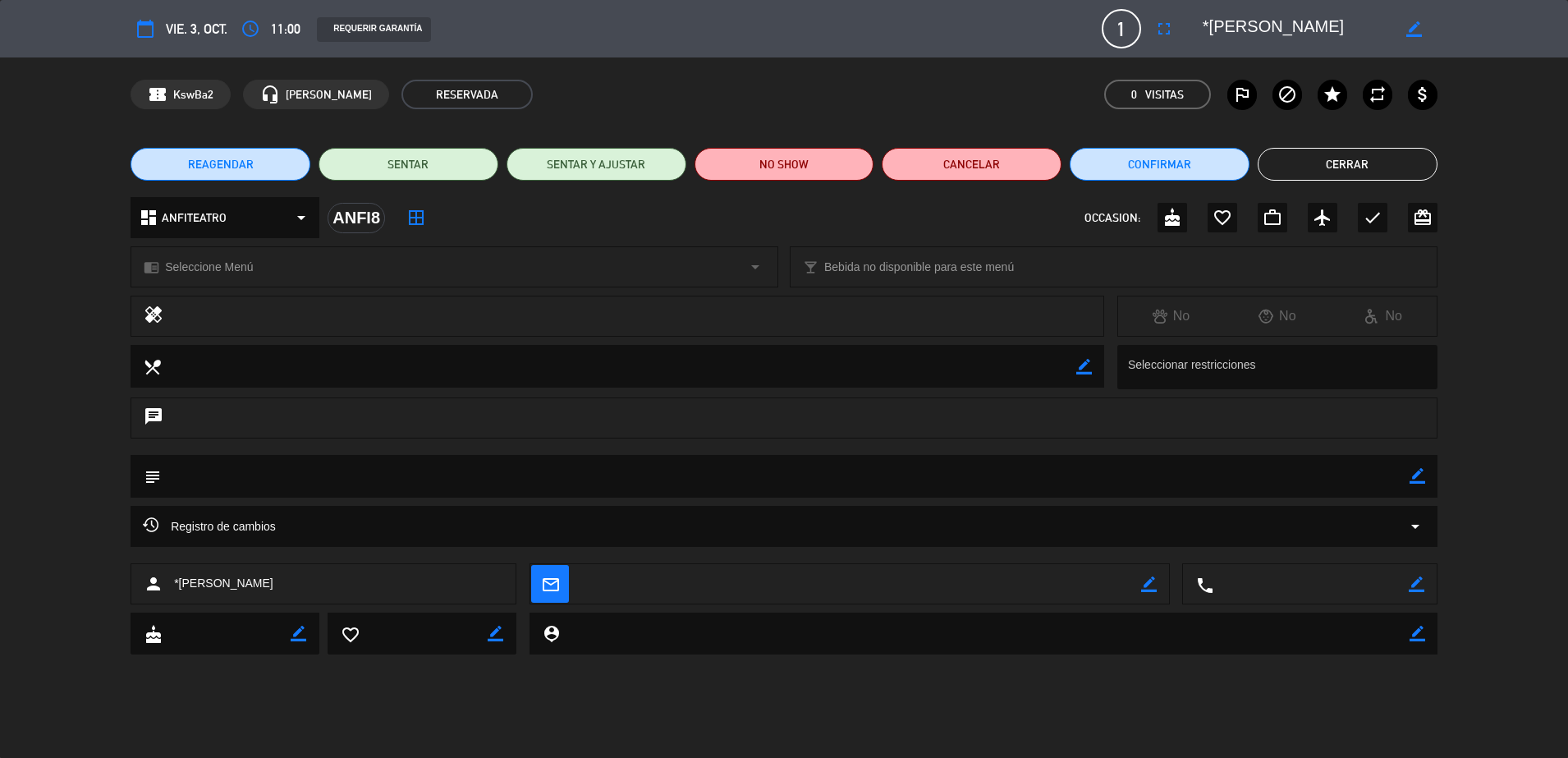
click at [473, 255] on div "chrome_reader_mode Seleccione Menú arrow_drop_down" at bounding box center [454, 267] width 646 height 40
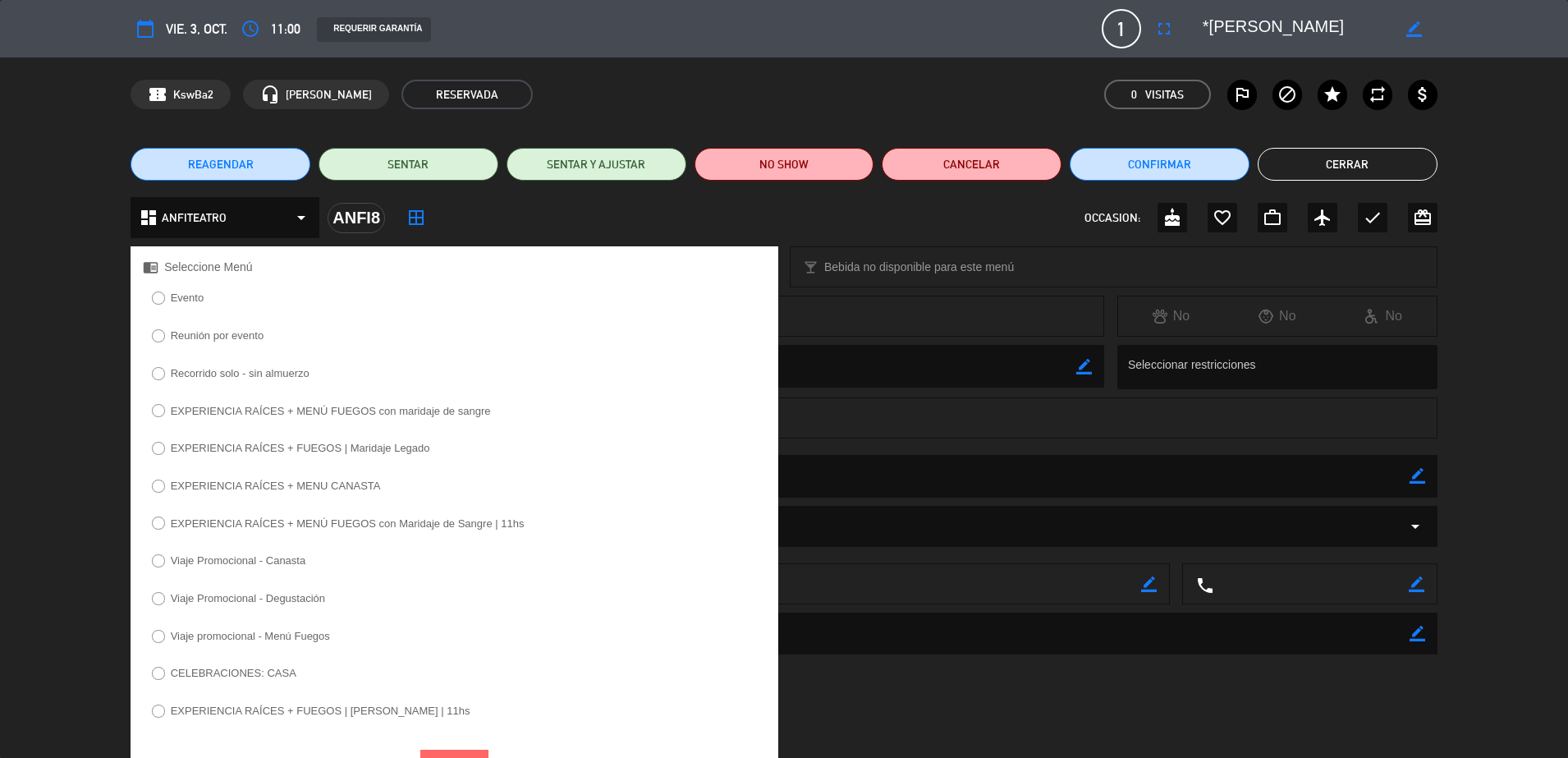
click at [340, 407] on label "EXPERIENCIA RAÍCES + MENÚ FUEGOS con maridaje de sangre" at bounding box center [331, 410] width 320 height 11
click at [1118, 421] on div "chat" at bounding box center [784, 418] width 1307 height 42
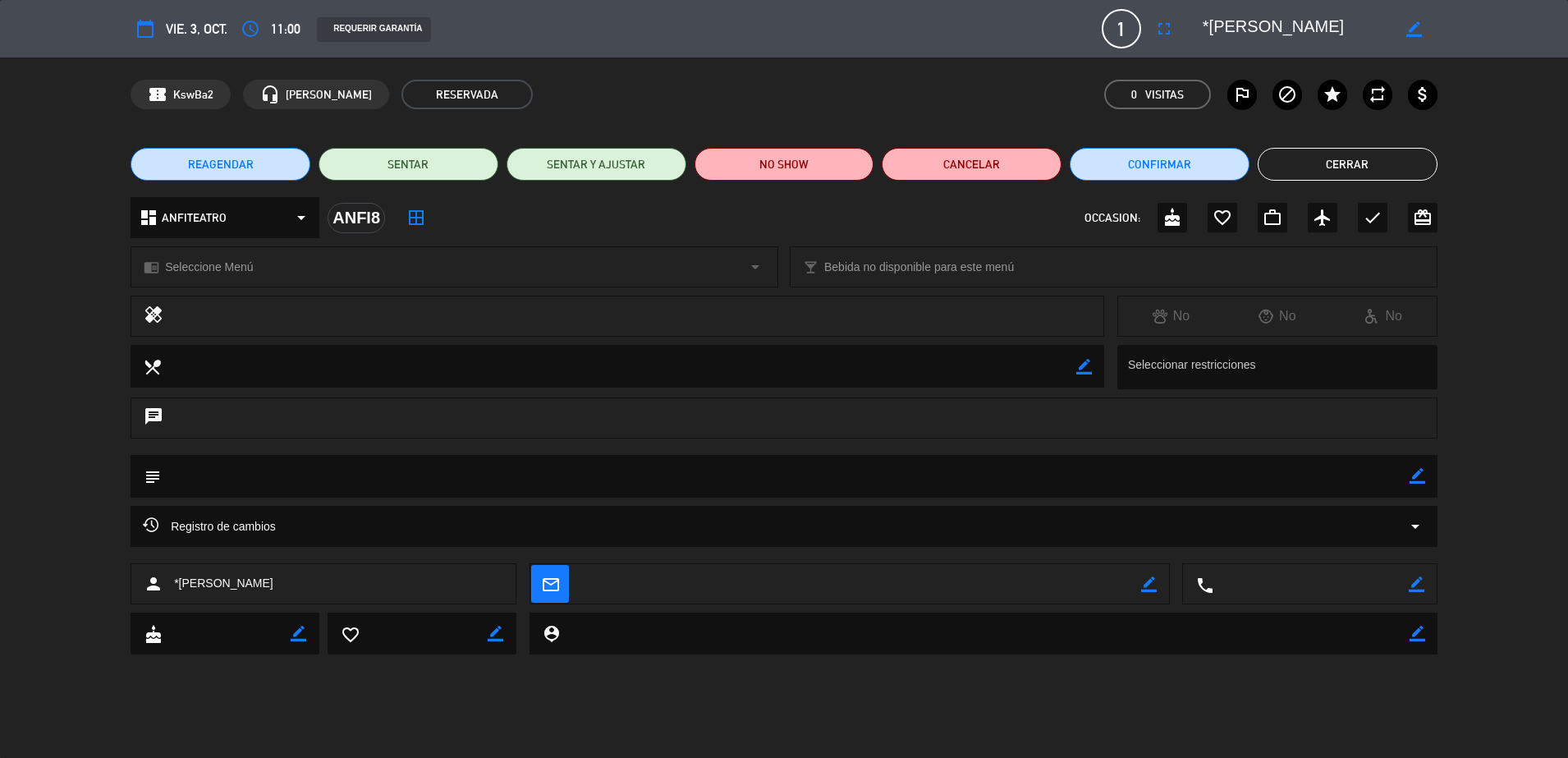
click at [1423, 480] on icon "border_color" at bounding box center [1418, 476] width 16 height 16
click at [1275, 475] on textarea at bounding box center [785, 475] width 1249 height 42
type textarea "¨Propietario de resto Caldo [GEOGRAPHIC_DATA], es invitado de PAblo del Rio"
click at [1420, 477] on icon at bounding box center [1418, 476] width 16 height 16
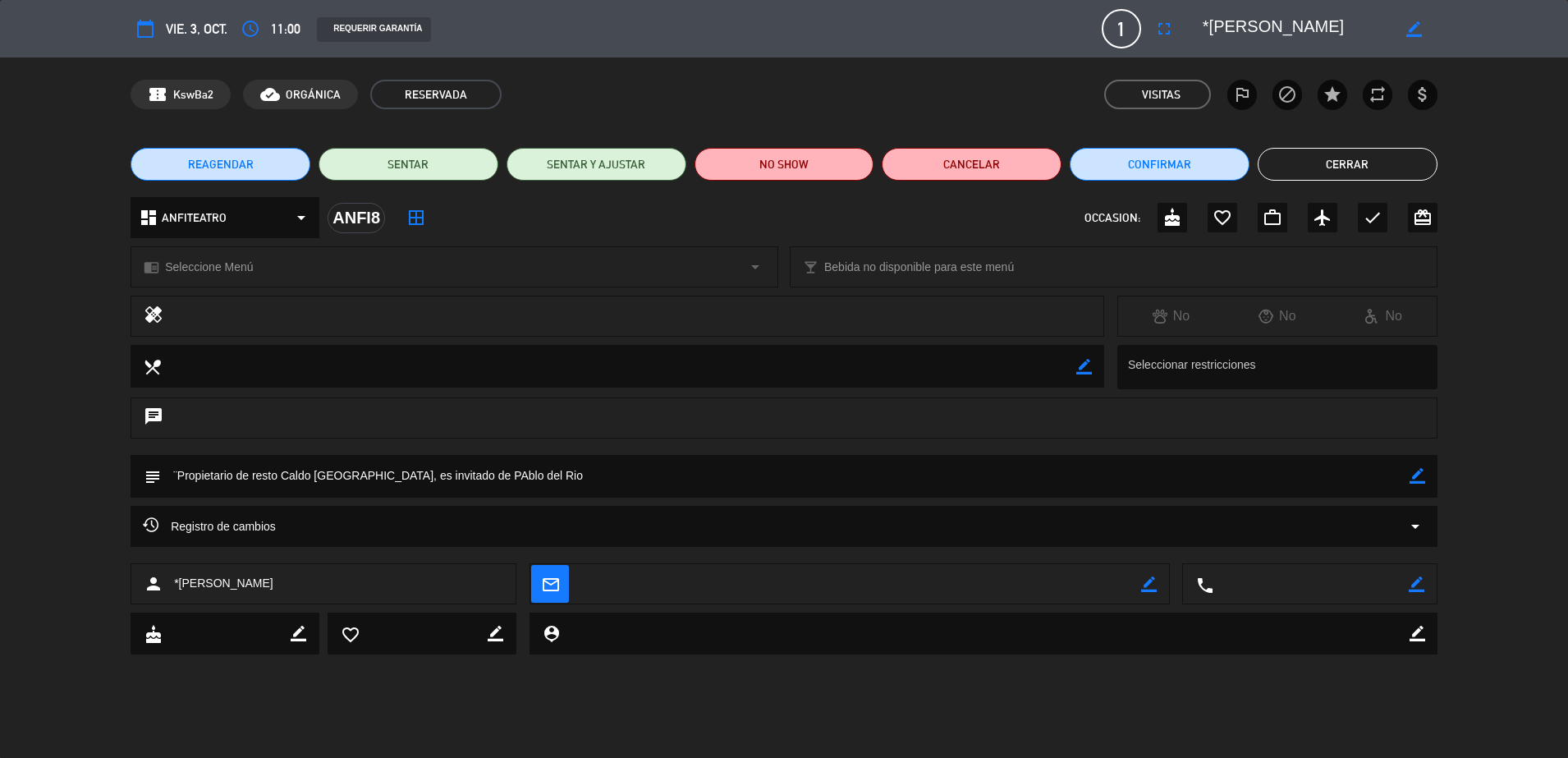
click at [1350, 164] on button "Cerrar" at bounding box center [1348, 164] width 180 height 33
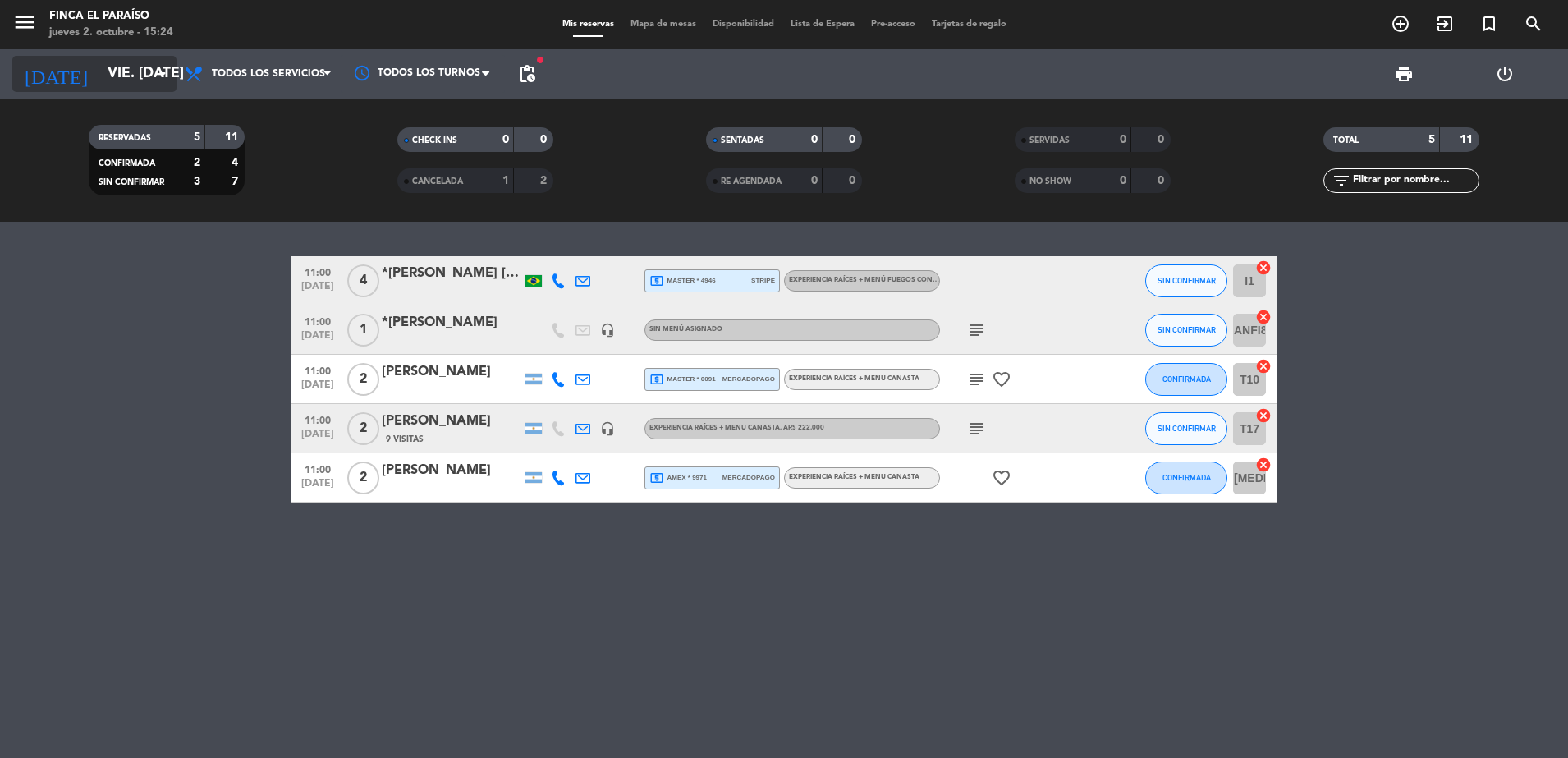
click at [138, 72] on input "vie. [DATE]" at bounding box center [195, 73] width 191 height 33
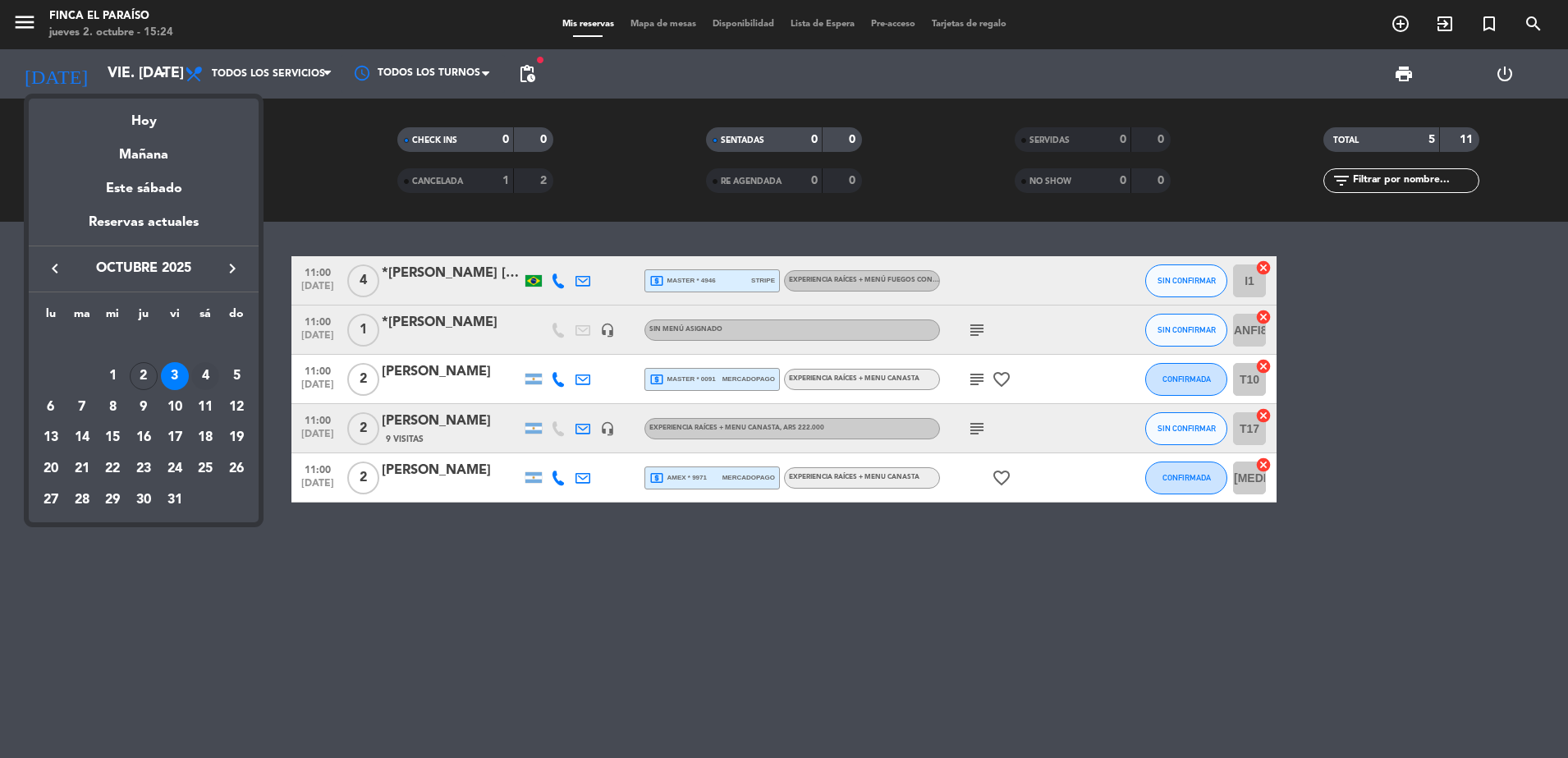
click at [206, 384] on div "4" at bounding box center [206, 376] width 28 height 28
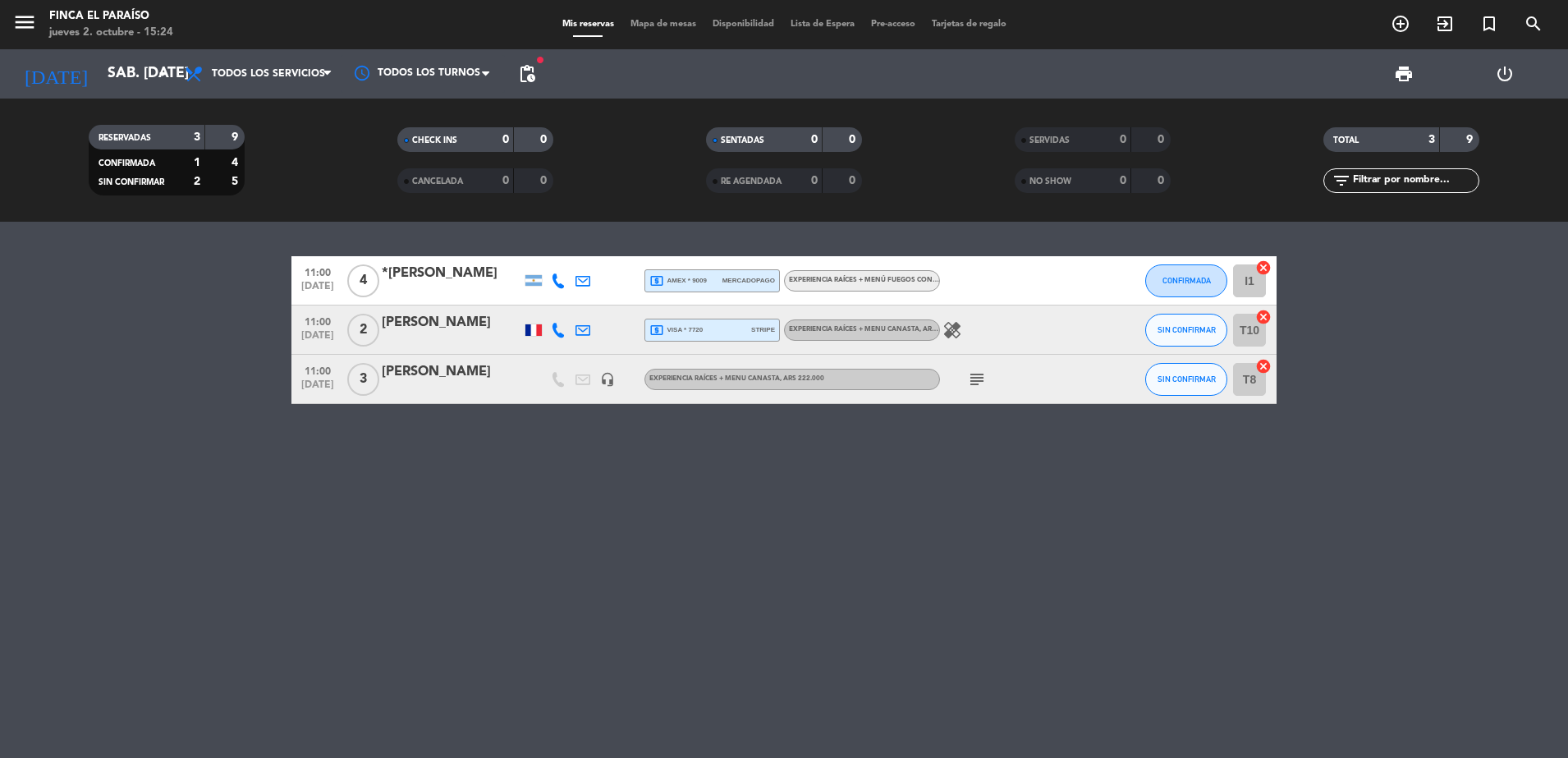
click at [405, 276] on div "*[PERSON_NAME]" at bounding box center [451, 274] width 139 height 22
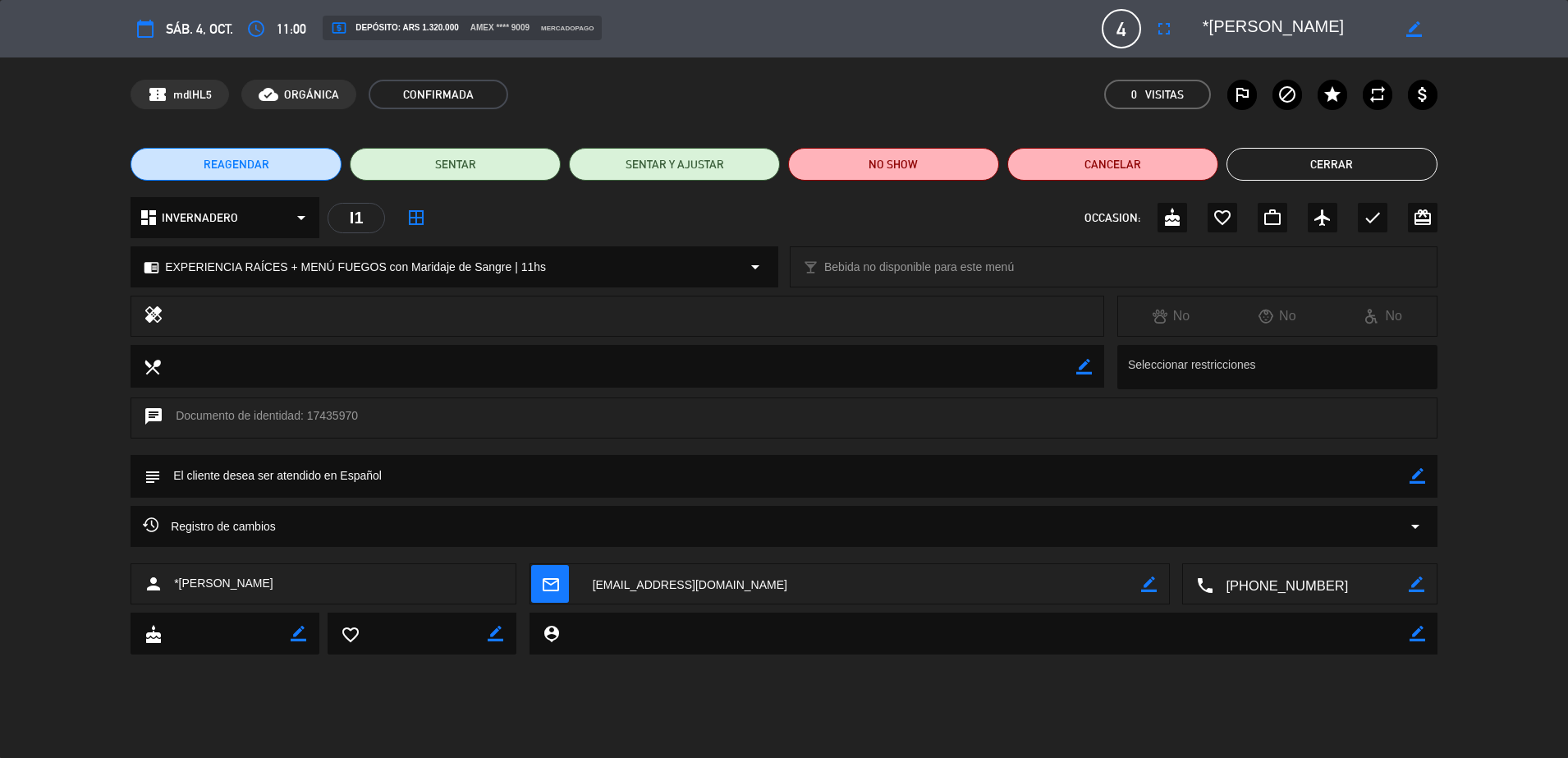
click at [1390, 161] on button "Cerrar" at bounding box center [1332, 164] width 211 height 33
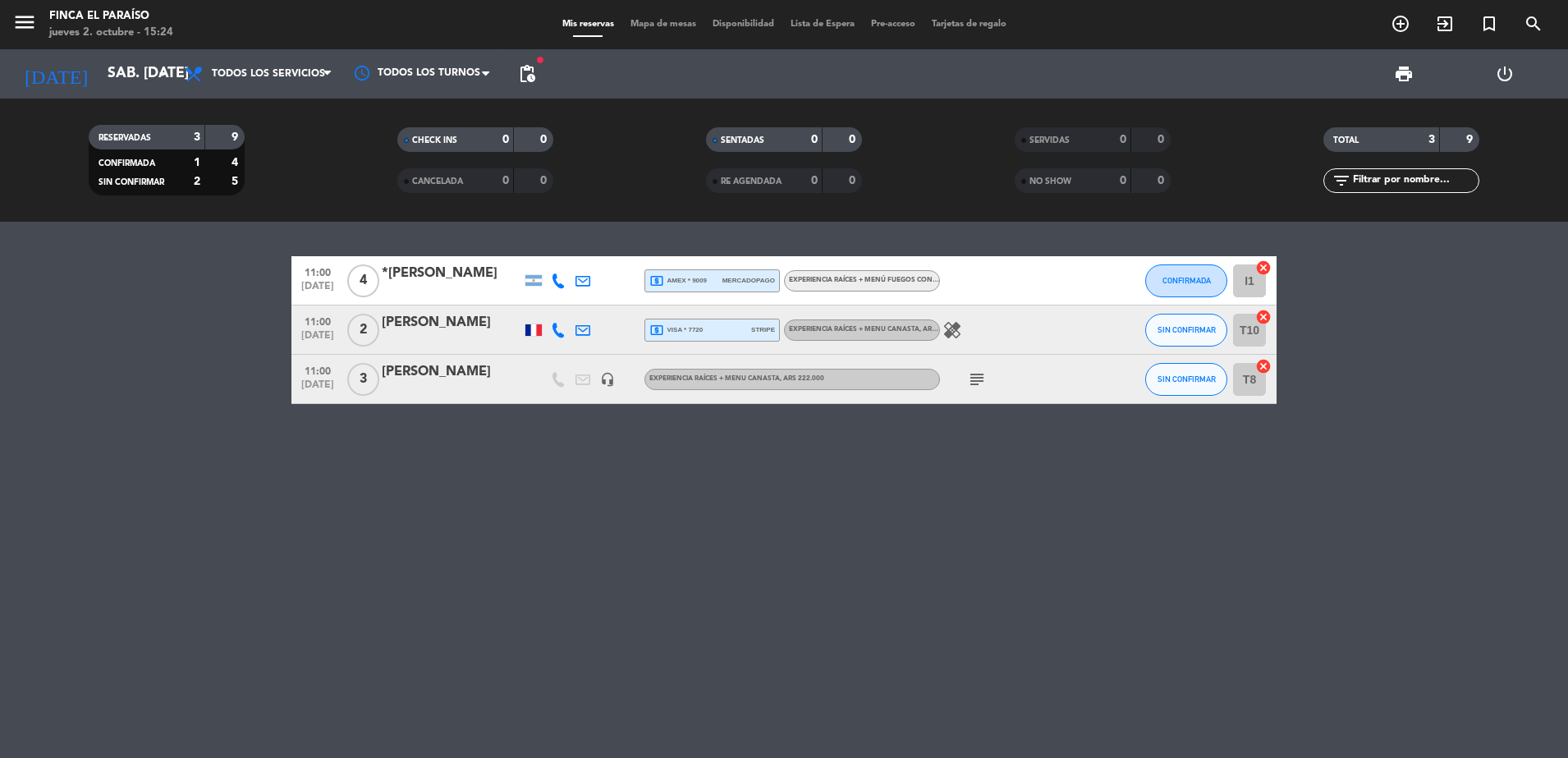
click at [760, 381] on span "EXPERIENCIA RAÍCES + MENU CANASTA , ARS 222.000" at bounding box center [736, 379] width 175 height 7
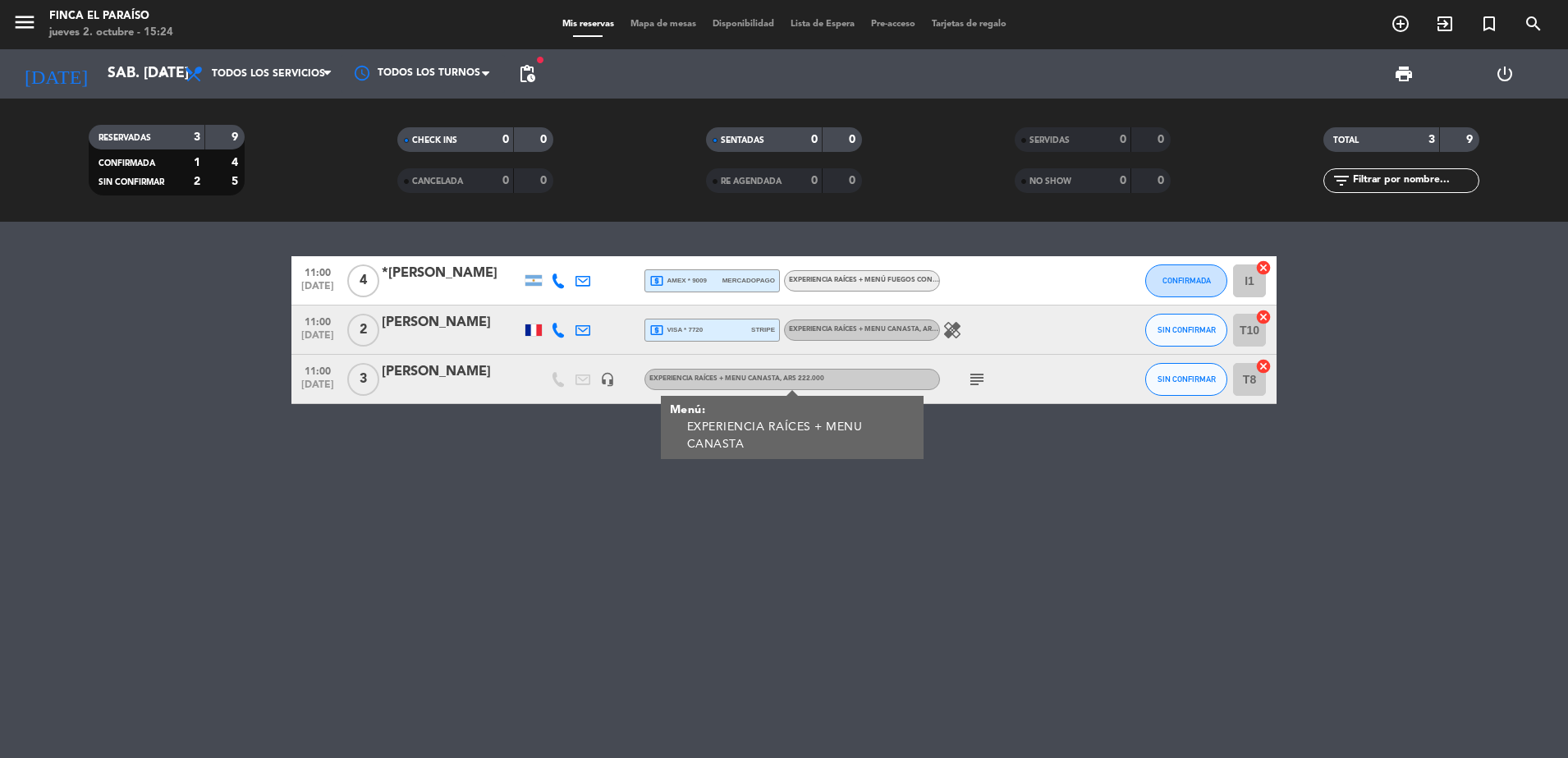
click at [535, 443] on div "11:00 [DATE] 4 *[PERSON_NAME] local_atm amex * 9009 mercadopago EXPERIENCIA RAÍ…" at bounding box center [784, 489] width 1568 height 537
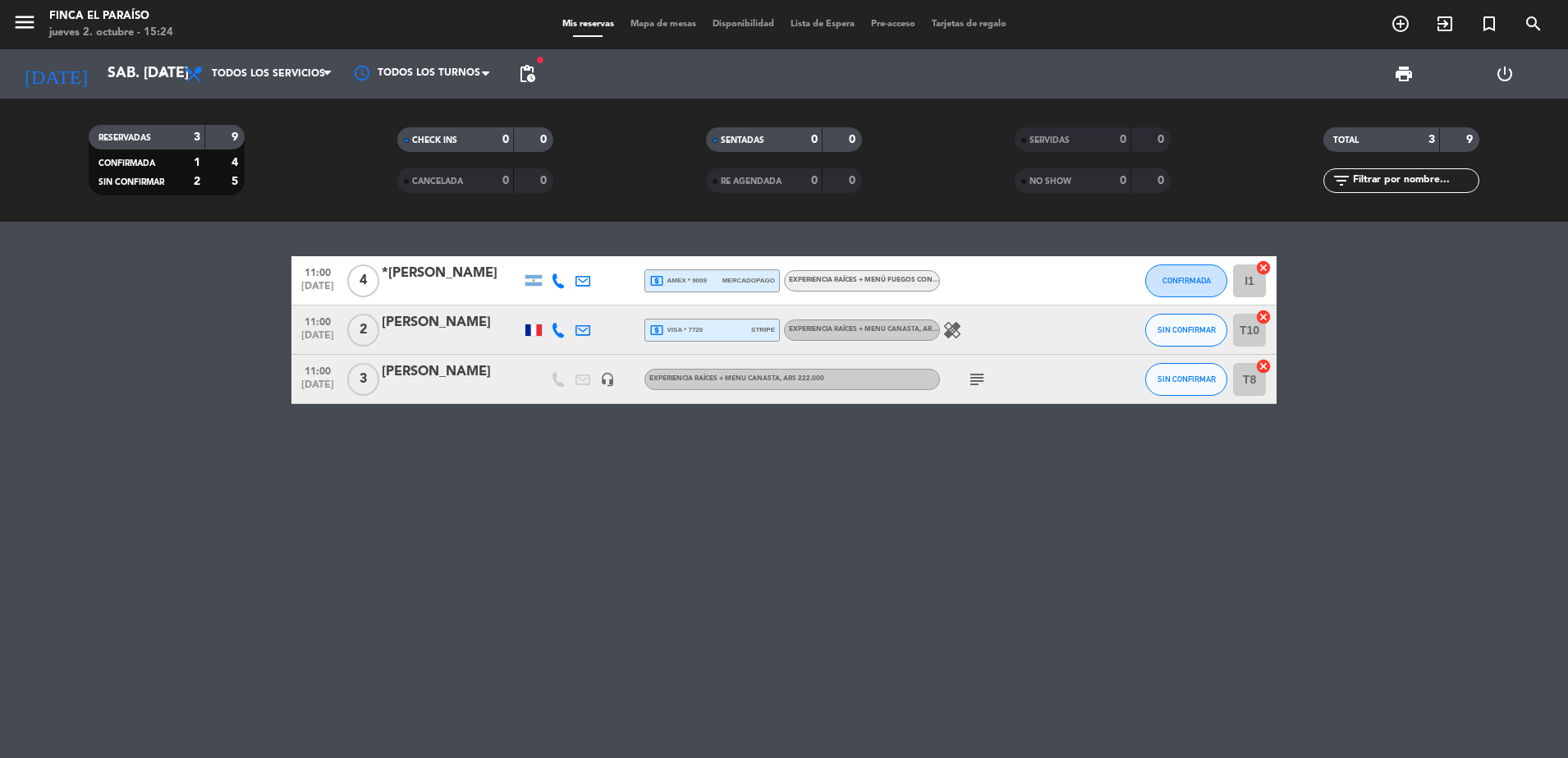
click at [412, 372] on div "[PERSON_NAME]" at bounding box center [451, 373] width 139 height 22
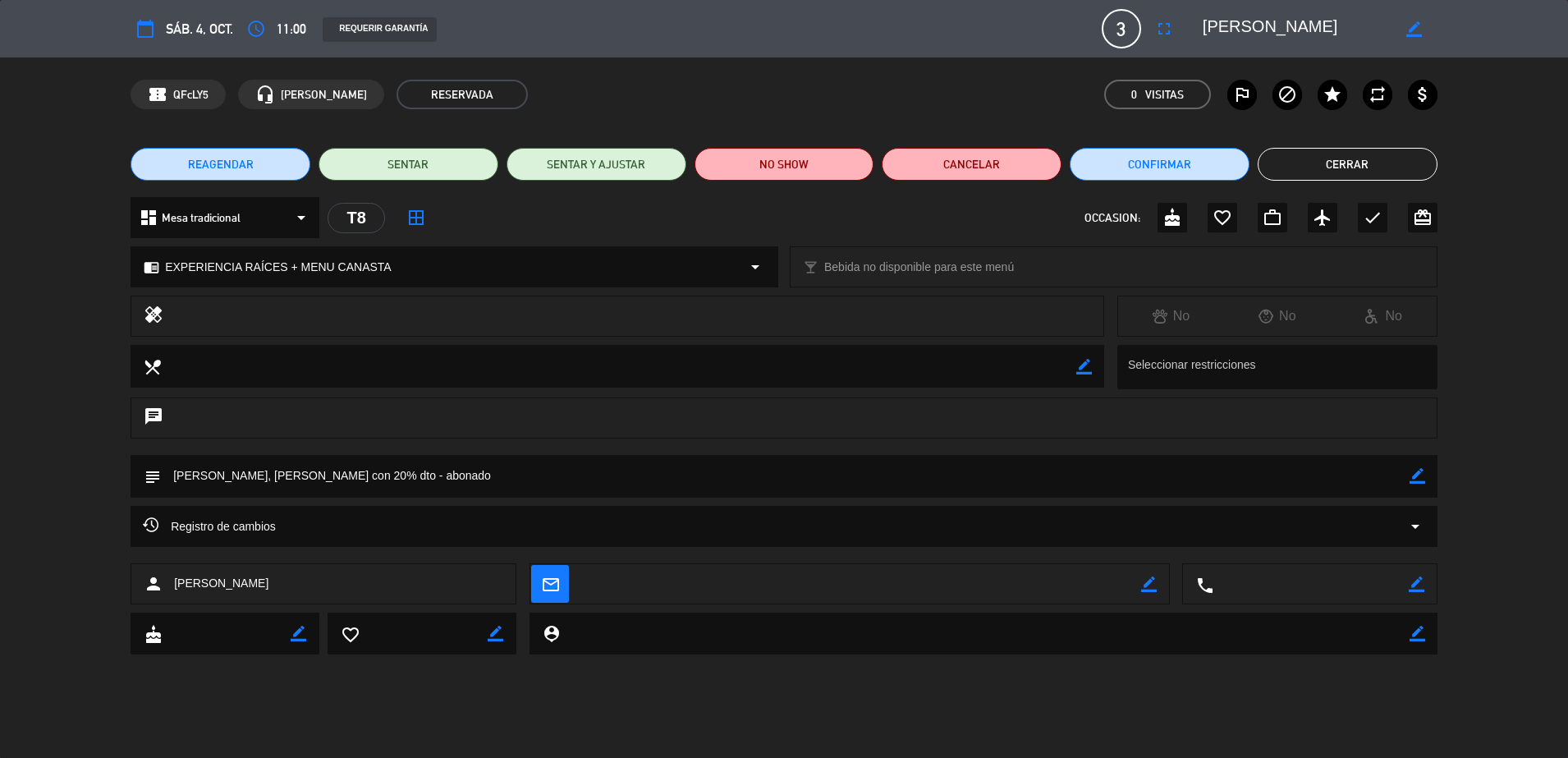
click at [1320, 165] on button "Cerrar" at bounding box center [1348, 164] width 180 height 33
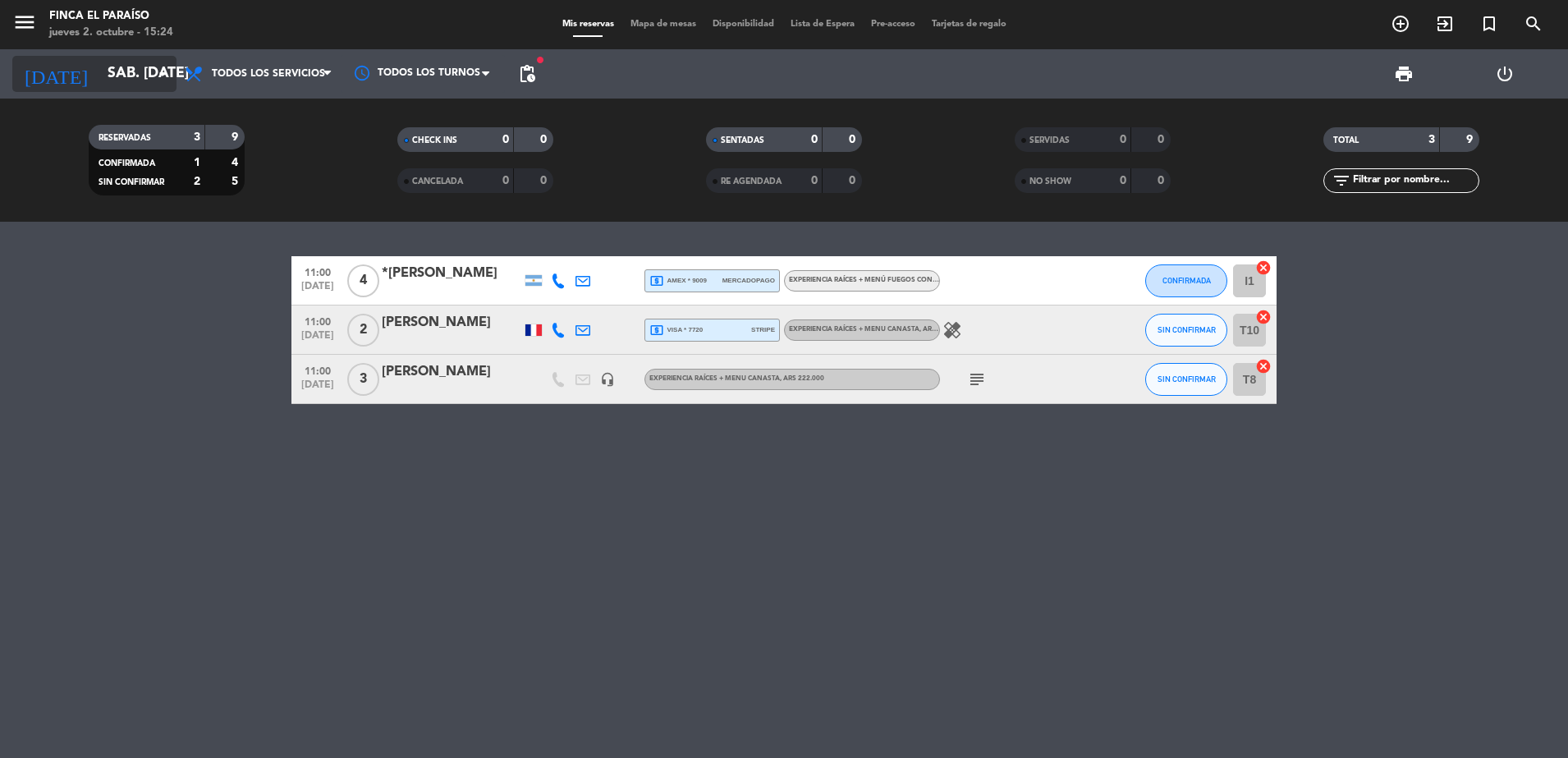
click at [100, 86] on input "sáb. [DATE]" at bounding box center [195, 73] width 191 height 33
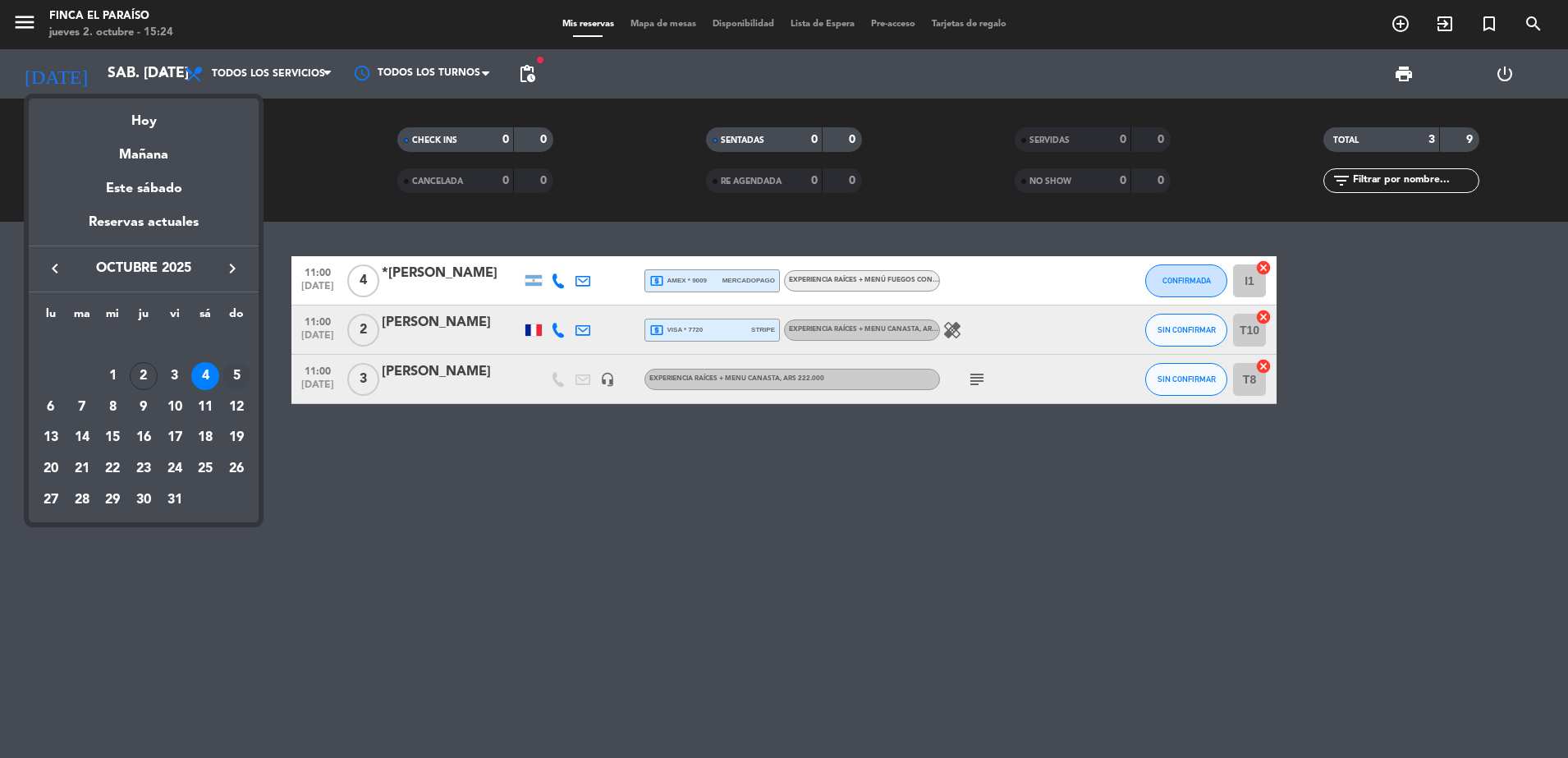
click at [228, 381] on div "5" at bounding box center [236, 376] width 28 height 28
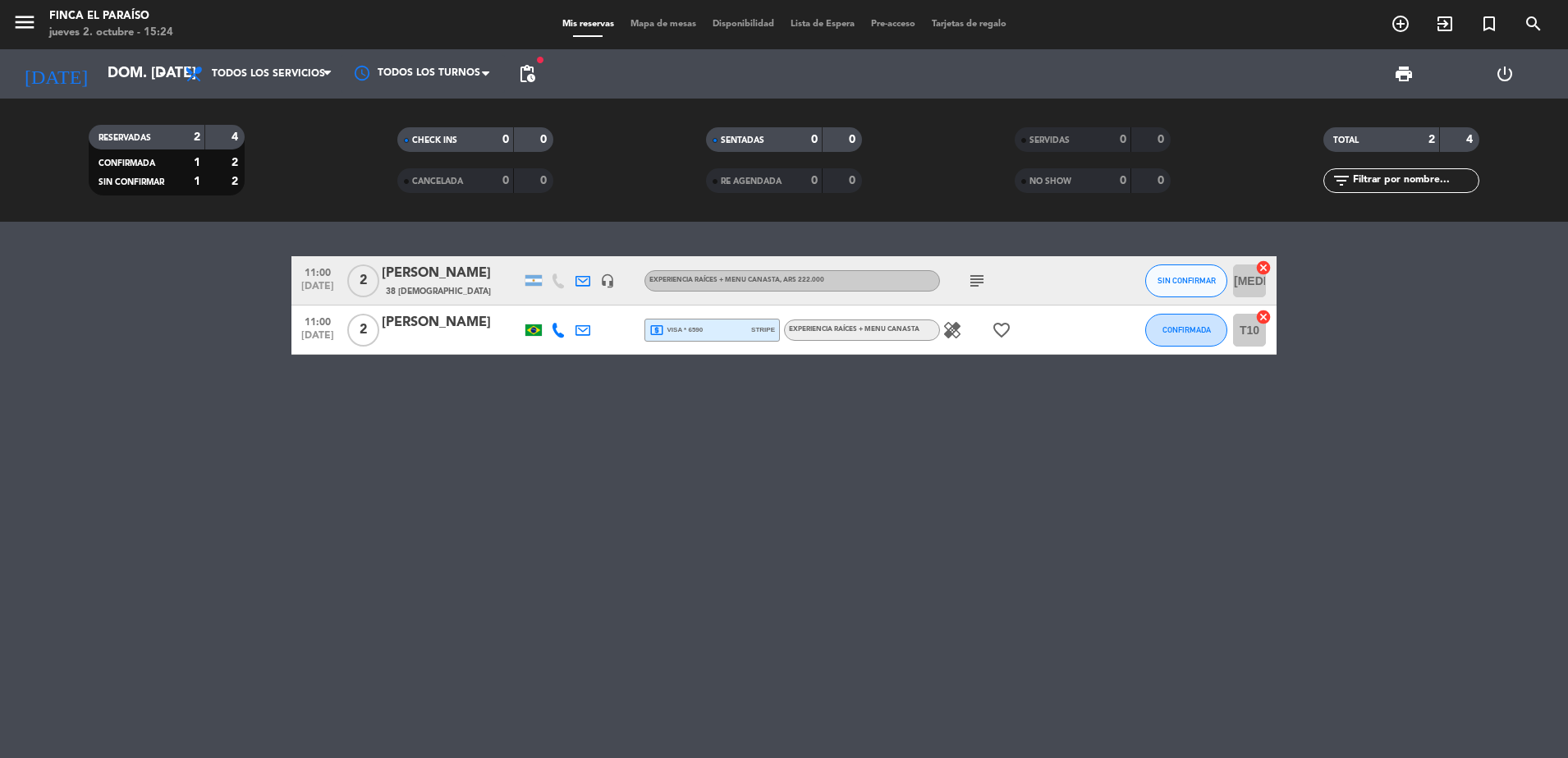
click at [410, 287] on span "38 [DEMOGRAPHIC_DATA]" at bounding box center [439, 291] width 105 height 13
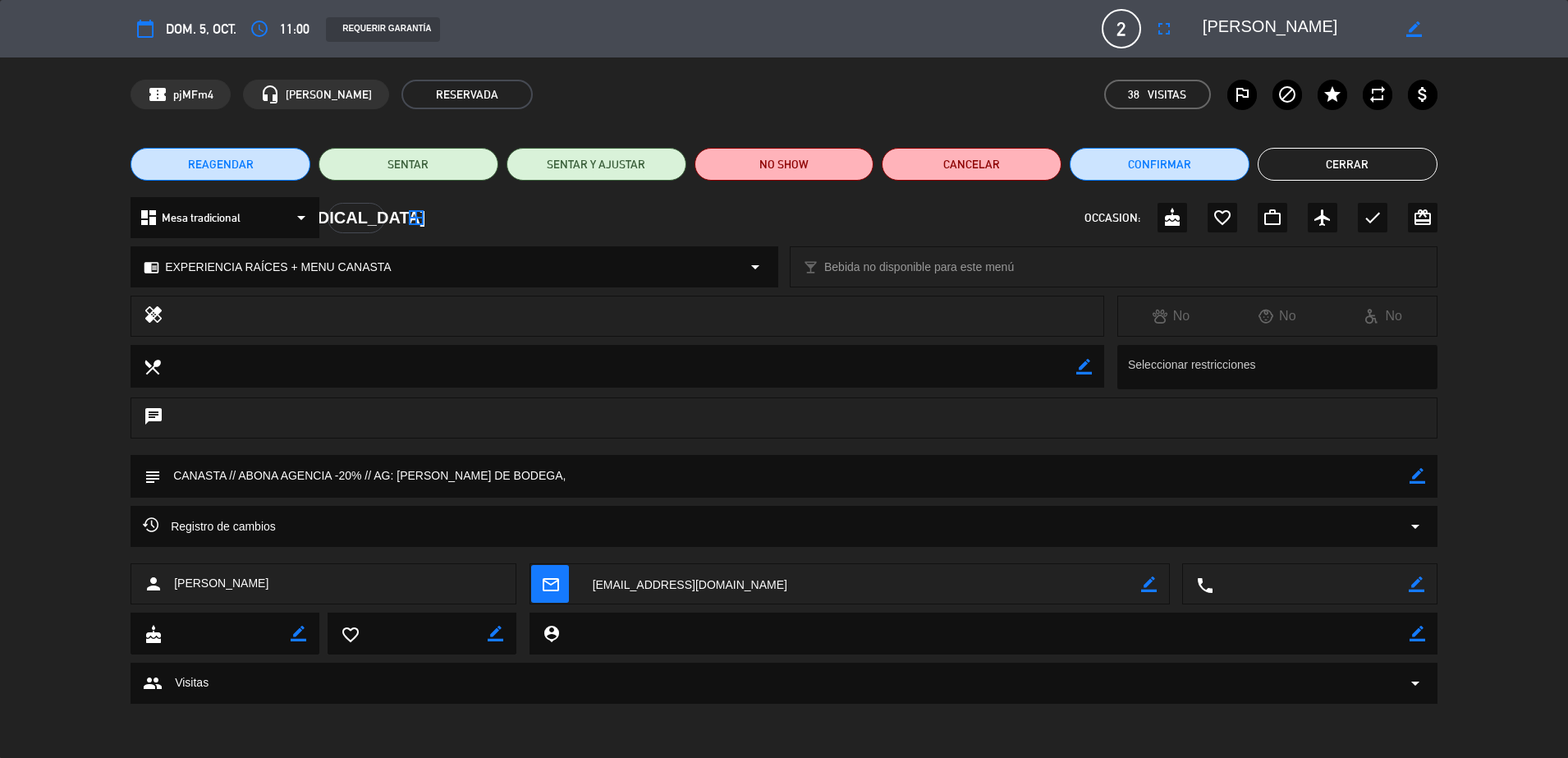
click at [1324, 179] on button "Cerrar" at bounding box center [1348, 164] width 180 height 33
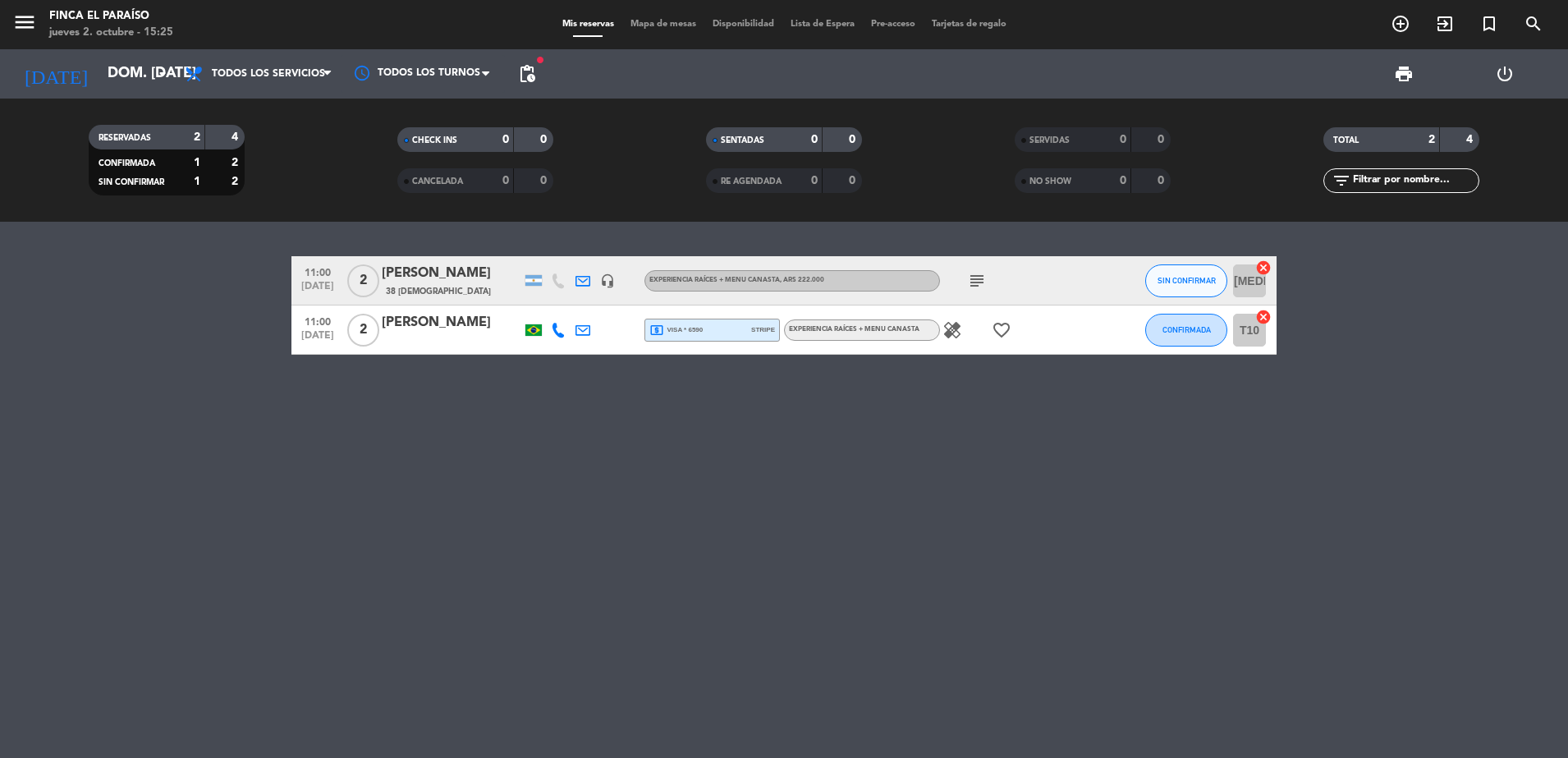
click at [482, 325] on div "[PERSON_NAME]" at bounding box center [451, 323] width 139 height 22
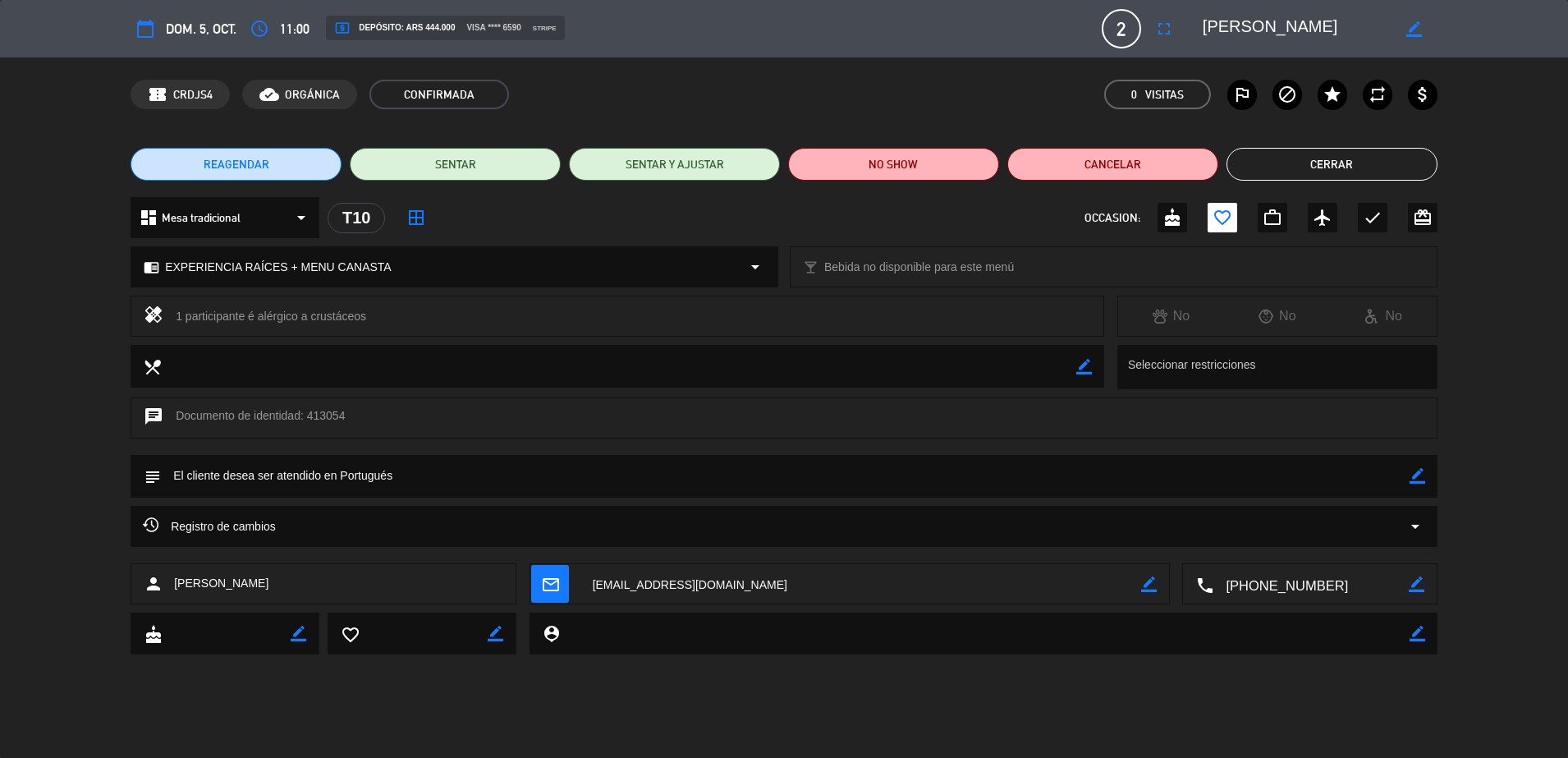
click at [1319, 165] on button "Cerrar" at bounding box center [1332, 164] width 211 height 33
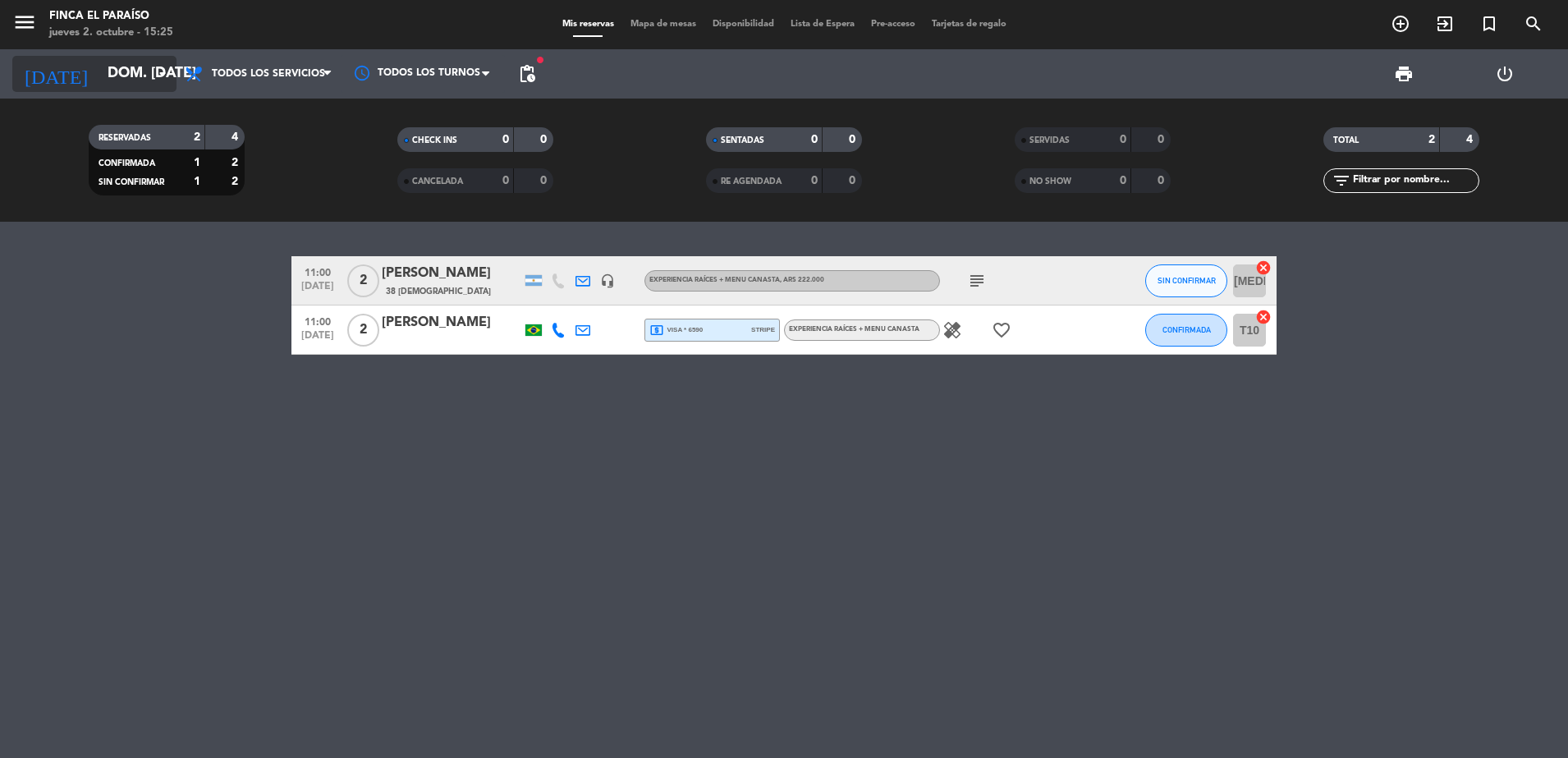
click at [157, 69] on icon "arrow_drop_down" at bounding box center [163, 74] width 20 height 20
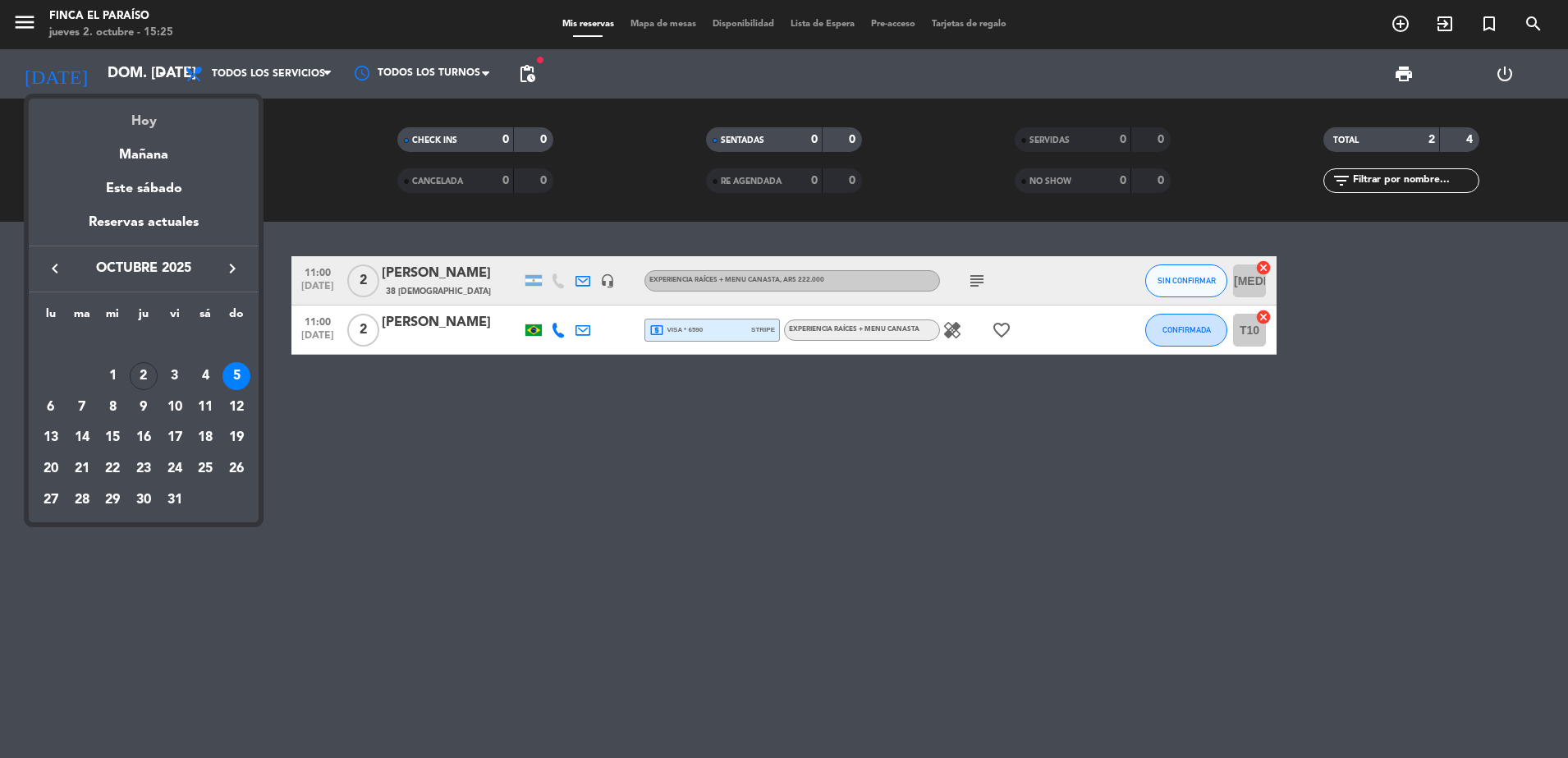
click at [155, 119] on div "Hoy" at bounding box center [143, 116] width 230 height 34
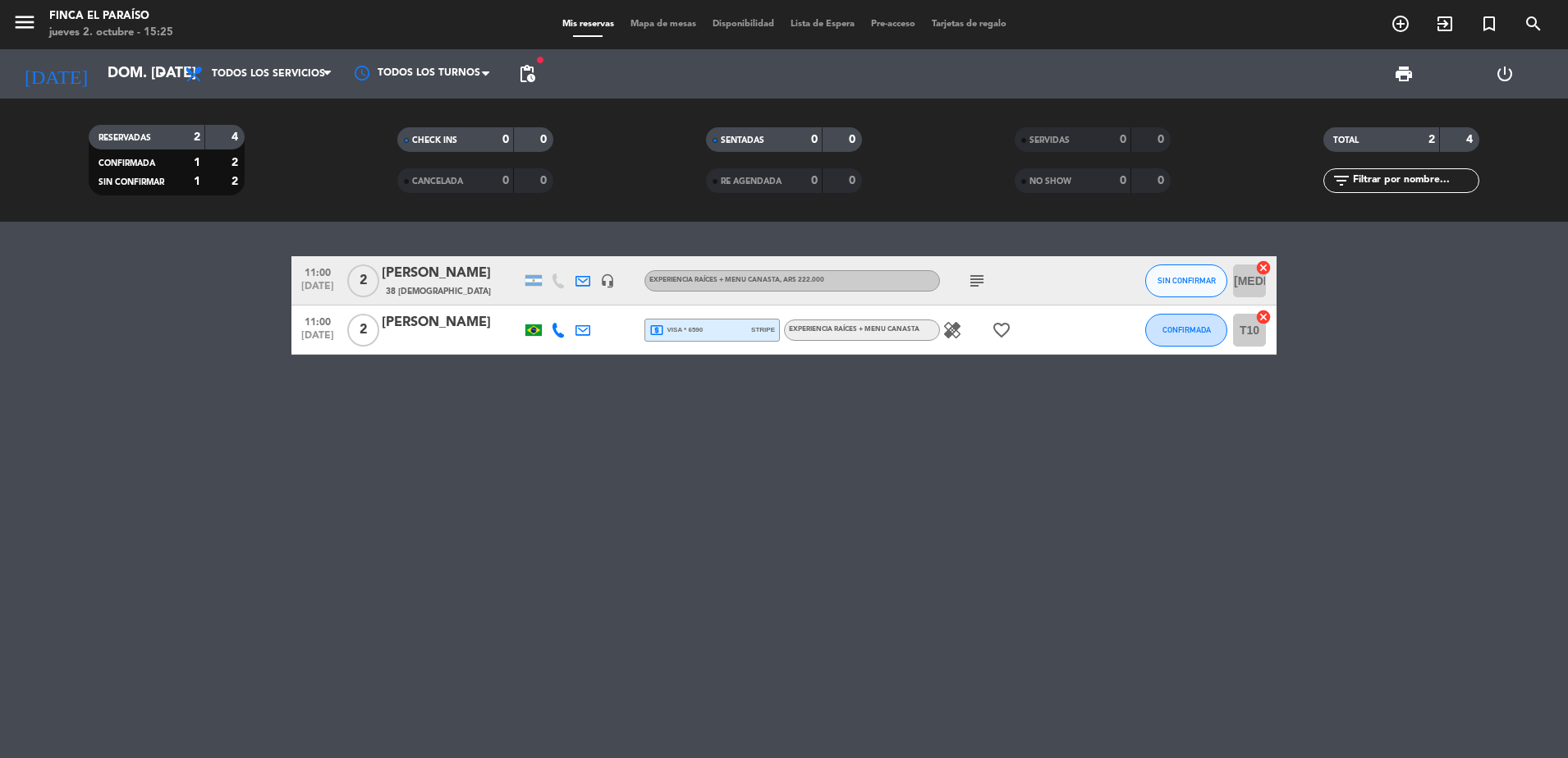
type input "[DEMOGRAPHIC_DATA] [DATE]"
